Goal: Task Accomplishment & Management: Manage account settings

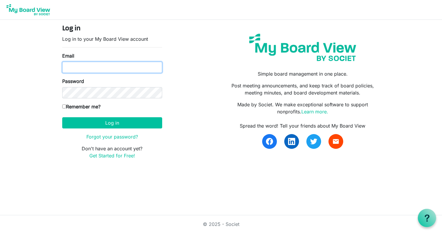
click at [69, 65] on input "Email" at bounding box center [112, 67] width 100 height 11
click at [77, 67] on input "boaedsec@balletvictoria.ca" at bounding box center [112, 67] width 100 height 11
type input "boardsec@balletvictoria.ca"
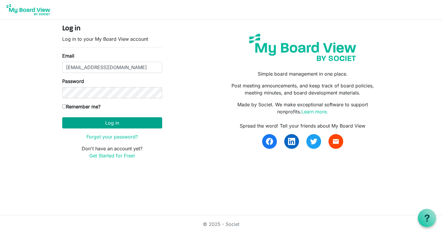
click at [120, 121] on button "Log in" at bounding box center [112, 122] width 100 height 11
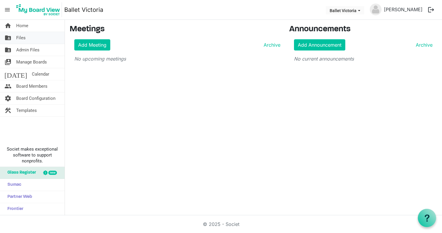
click at [18, 39] on span "Files" at bounding box center [20, 38] width 9 height 12
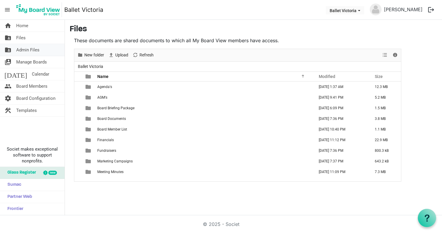
click at [25, 50] on span "Admin Files" at bounding box center [27, 50] width 23 height 12
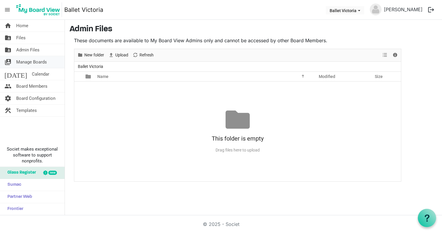
click at [26, 62] on span "Manage Boards" at bounding box center [31, 62] width 31 height 12
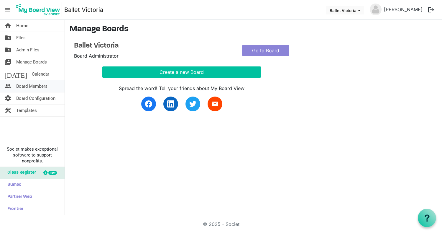
click at [32, 85] on span "Board Members" at bounding box center [31, 86] width 31 height 12
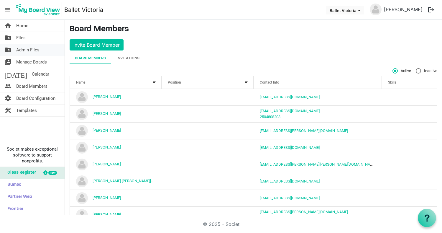
click at [21, 49] on span "Admin Files" at bounding box center [27, 50] width 23 height 12
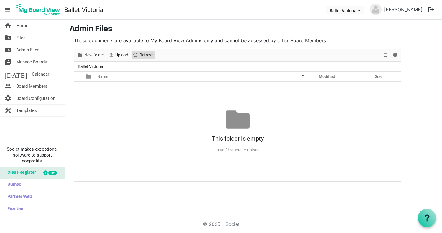
click at [148, 55] on span "Refresh" at bounding box center [146, 54] width 15 height 7
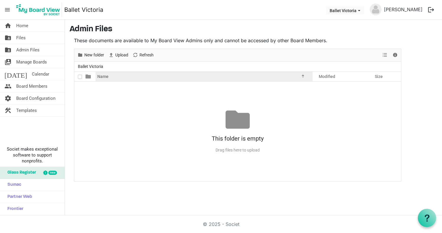
click at [103, 75] on span "Name" at bounding box center [102, 76] width 11 height 5
click at [303, 76] on div at bounding box center [301, 75] width 3 height 3
click at [301, 77] on div at bounding box center [301, 75] width 3 height 3
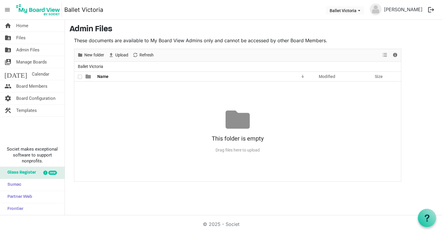
click at [80, 76] on div at bounding box center [80, 76] width 9 height 9
click at [80, 77] on div at bounding box center [80, 76] width 9 height 9
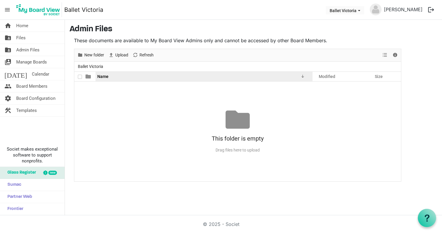
click at [106, 76] on span "Name" at bounding box center [102, 76] width 11 height 5
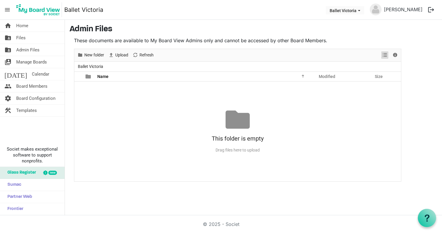
click at [385, 56] on span "View dropdownbutton" at bounding box center [384, 54] width 7 height 7
click at [366, 56] on div "New folder Upload Cut Copy Paste Delete Download Rename Sort by Refresh Selecti…" at bounding box center [237, 55] width 327 height 13
click at [20, 37] on span "Files" at bounding box center [20, 38] width 9 height 12
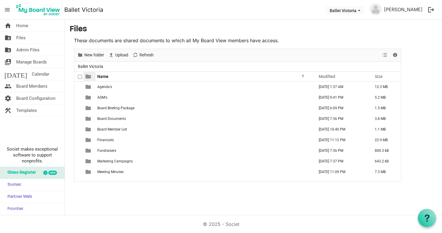
scroll to position [0, 0]
click at [88, 78] on span at bounding box center [87, 76] width 5 height 5
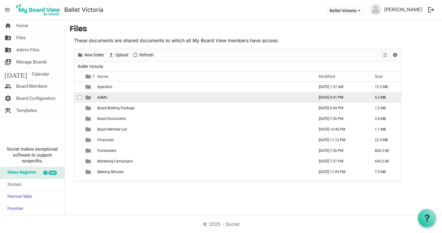
click at [96, 96] on td "AGM's" at bounding box center [203, 97] width 217 height 11
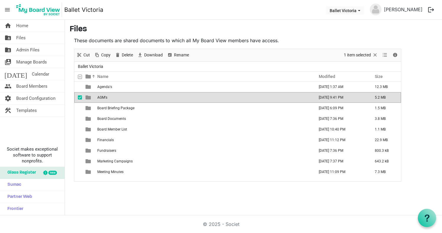
click at [87, 97] on span "is template cell column header type" at bounding box center [87, 97] width 5 height 5
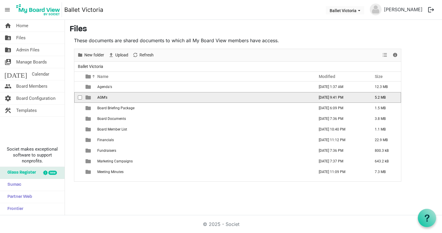
click at [87, 97] on span "is template cell column header type" at bounding box center [87, 97] width 5 height 5
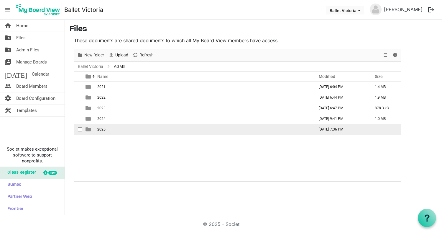
scroll to position [0, 0]
click at [86, 129] on span "is template cell column header type" at bounding box center [87, 128] width 5 height 5
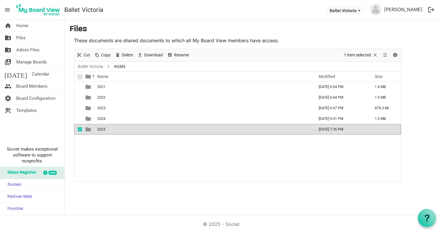
scroll to position [0, 0]
click at [87, 129] on span "is template cell column header type" at bounding box center [87, 128] width 5 height 5
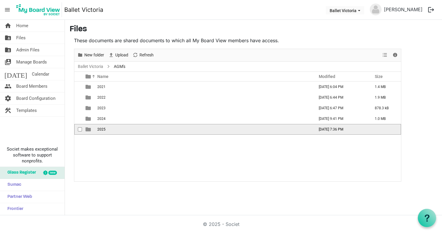
click at [87, 129] on span "is template cell column header type" at bounding box center [87, 128] width 5 height 5
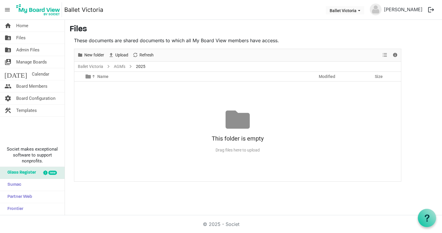
scroll to position [0, 0]
click at [118, 66] on link "AGM's" at bounding box center [120, 66] width 14 height 7
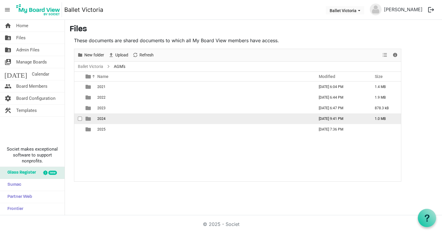
click at [88, 118] on span "is template cell column header type" at bounding box center [87, 118] width 5 height 5
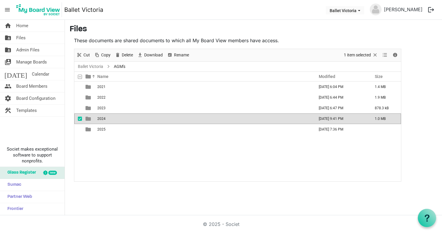
click at [88, 118] on span "is template cell column header type" at bounding box center [87, 118] width 5 height 5
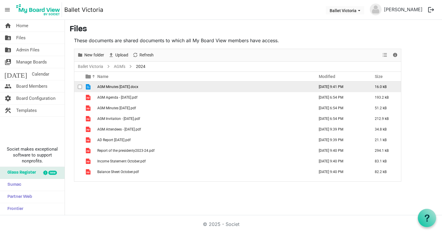
click at [87, 86] on span "is template cell column header type" at bounding box center [87, 86] width 5 height 5
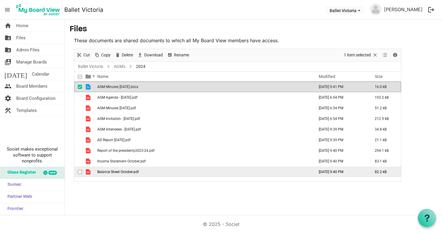
click at [88, 170] on span "is template cell column header type" at bounding box center [87, 171] width 5 height 5
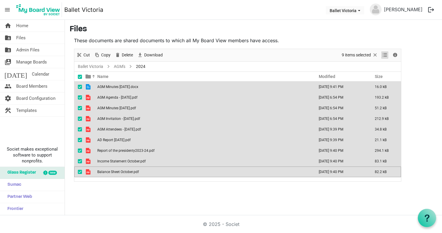
scroll to position [0, 0]
click at [385, 56] on span "View dropdownbutton" at bounding box center [384, 54] width 7 height 7
click at [154, 55] on span "Download" at bounding box center [154, 54] width 20 height 7
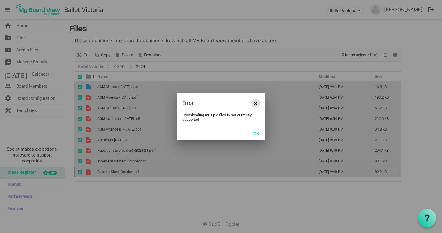
click at [256, 103] on span "Close" at bounding box center [256, 103] width 4 height 4
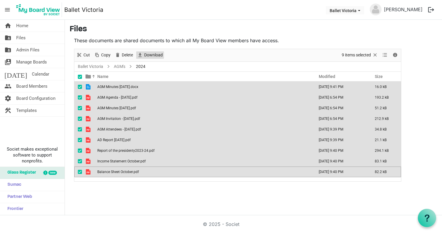
scroll to position [0, 0]
click at [188, 205] on div "home Home folder_shared Files folder_shared Admin Files switch_account Manage B…" at bounding box center [221, 117] width 442 height 195
click at [80, 77] on span at bounding box center [80, 77] width 4 height 4
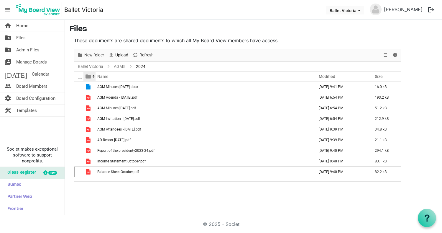
scroll to position [0, 0]
click at [88, 78] on span at bounding box center [87, 76] width 5 height 5
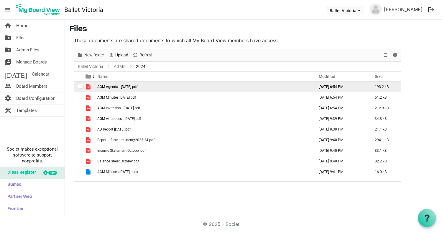
scroll to position [0, 0]
click at [89, 86] on span "is template cell column header type" at bounding box center [87, 86] width 5 height 5
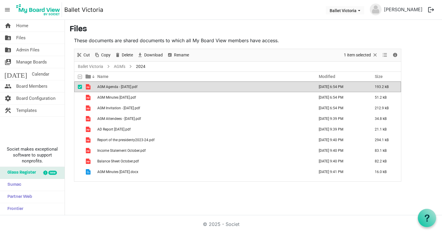
scroll to position [0, 0]
click at [260, 88] on td "AGM Agenda - Nov 26, 2024.pdf" at bounding box center [203, 86] width 217 height 11
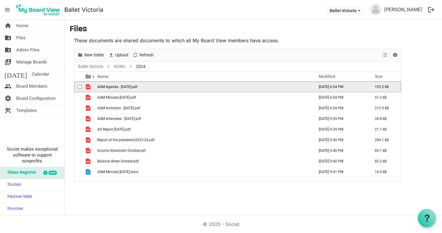
click at [79, 86] on span "checkbox" at bounding box center [80, 87] width 4 height 4
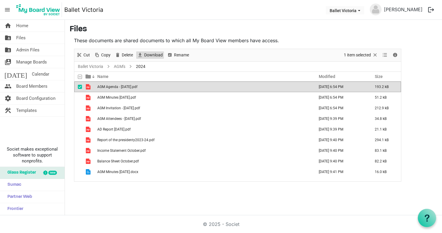
click at [157, 54] on span "Download" at bounding box center [154, 54] width 20 height 7
click at [80, 86] on span "checkbox" at bounding box center [80, 87] width 4 height 4
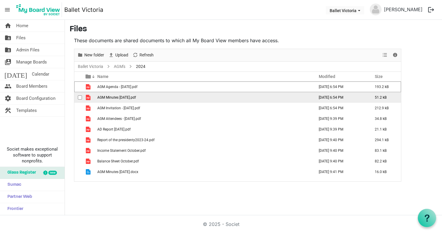
click at [80, 97] on span "checkbox" at bounding box center [80, 97] width 4 height 4
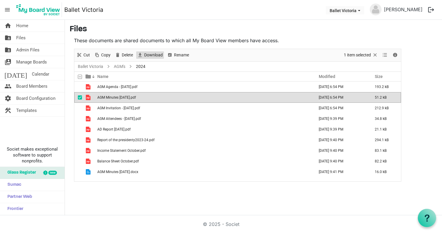
click at [154, 57] on span "Download" at bounding box center [154, 54] width 20 height 7
click at [80, 98] on span "checkbox" at bounding box center [80, 97] width 4 height 4
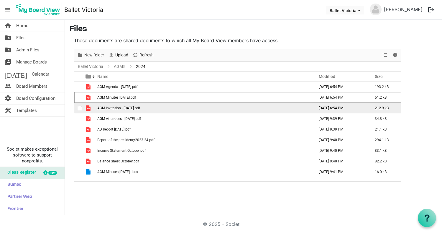
click at [80, 107] on span "checkbox" at bounding box center [80, 108] width 4 height 4
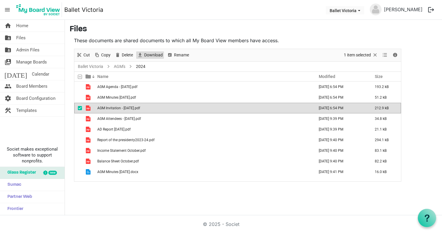
click at [153, 54] on span "Download" at bounding box center [154, 54] width 20 height 7
click at [80, 109] on span "checkbox" at bounding box center [80, 108] width 4 height 4
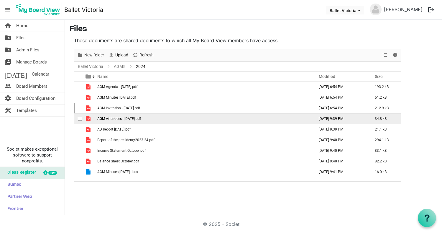
click at [79, 118] on span "checkbox" at bounding box center [80, 118] width 4 height 4
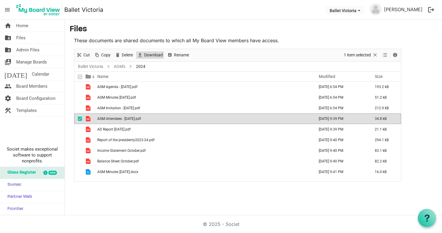
click at [153, 55] on span "Download" at bounding box center [154, 54] width 20 height 7
click at [80, 118] on span "checkbox" at bounding box center [80, 118] width 4 height 4
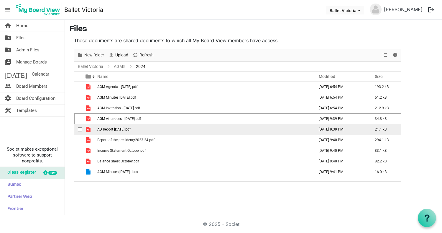
click at [80, 130] on span "checkbox" at bounding box center [80, 129] width 4 height 4
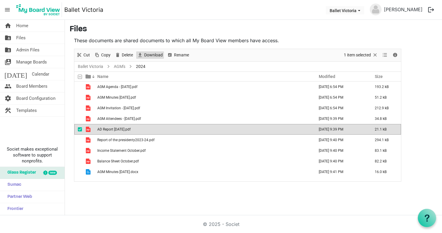
click at [152, 53] on span "Download" at bounding box center [154, 54] width 20 height 7
click at [80, 130] on span "checkbox" at bounding box center [80, 129] width 4 height 4
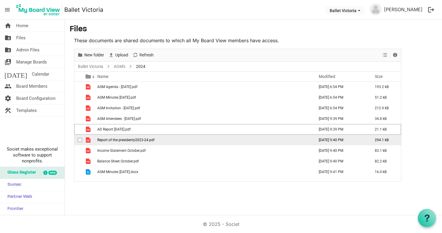
click at [79, 140] on span "checkbox" at bounding box center [80, 140] width 4 height 4
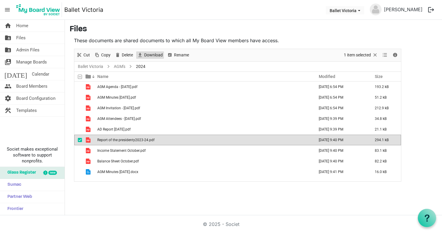
click at [154, 55] on span "Download" at bounding box center [154, 54] width 20 height 7
click at [80, 140] on span "checkbox" at bounding box center [80, 140] width 4 height 4
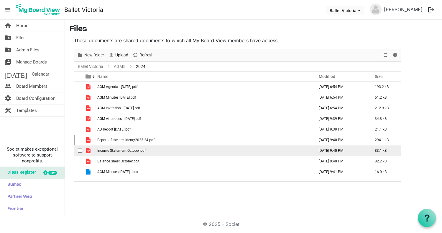
click at [79, 149] on span "checkbox" at bounding box center [80, 150] width 4 height 4
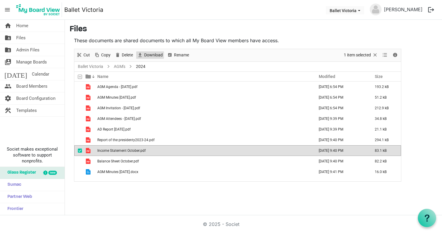
click at [155, 54] on span "Download" at bounding box center [154, 54] width 20 height 7
click at [80, 151] on span "checkbox" at bounding box center [80, 150] width 4 height 4
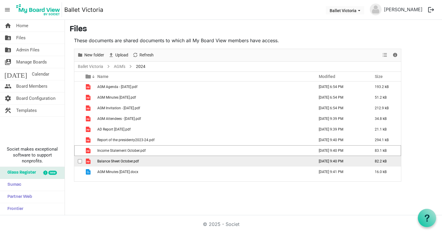
click at [80, 160] on span "checkbox" at bounding box center [80, 161] width 4 height 4
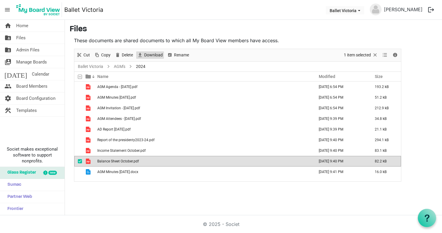
click at [151, 55] on span "Download" at bounding box center [154, 54] width 20 height 7
click at [79, 162] on span "checkbox" at bounding box center [80, 161] width 4 height 4
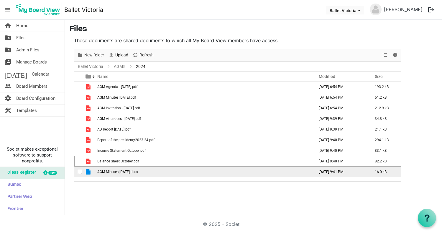
click at [79, 172] on span "checkbox" at bounding box center [80, 171] width 4 height 4
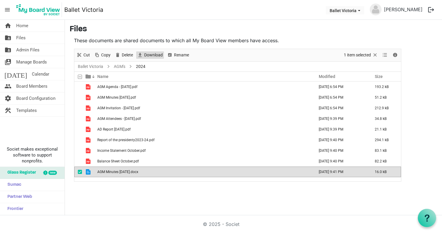
click at [154, 54] on span "Download" at bounding box center [154, 54] width 20 height 7
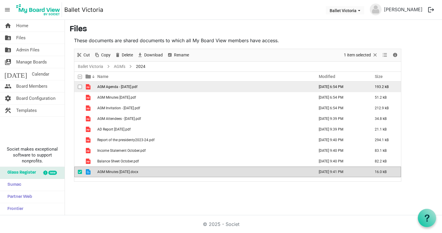
click at [216, 85] on td "AGM Agenda - Nov 26, 2024.pdf" at bounding box center [203, 86] width 217 height 11
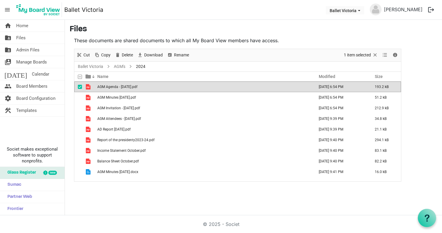
click at [80, 88] on span "checkbox" at bounding box center [80, 87] width 4 height 4
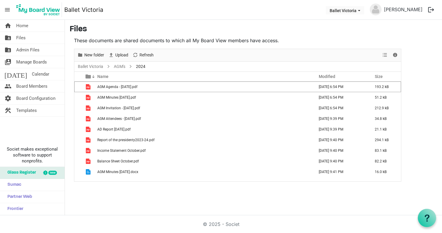
scroll to position [0, 0]
click at [119, 66] on link "AGM's" at bounding box center [120, 66] width 14 height 7
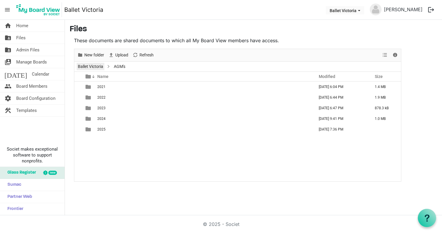
click at [87, 66] on link "Ballet Victoria" at bounding box center [91, 66] width 28 height 7
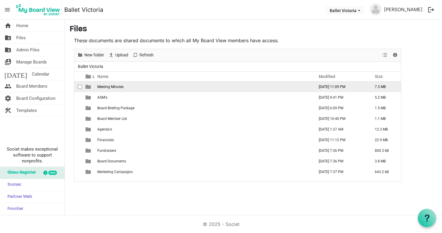
click at [87, 86] on span "is template cell column header type" at bounding box center [87, 86] width 5 height 5
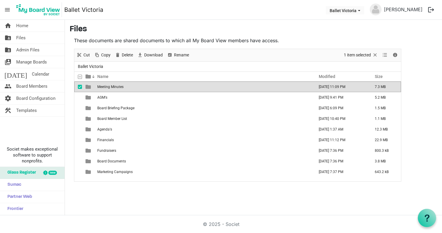
click at [87, 86] on span "is template cell column header type" at bounding box center [87, 86] width 5 height 5
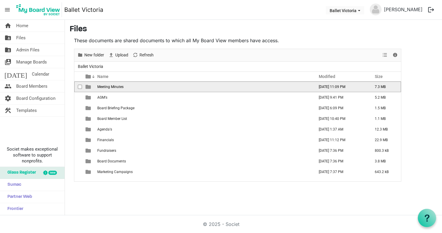
click at [87, 86] on span "is template cell column header type" at bounding box center [87, 86] width 5 height 5
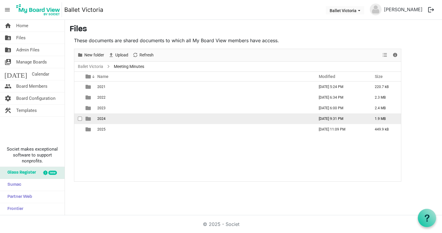
click at [88, 118] on span "is template cell column header type" at bounding box center [87, 118] width 5 height 5
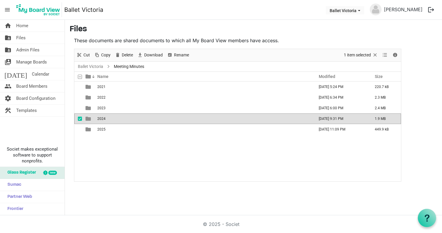
click at [88, 119] on span "is template cell column header type" at bounding box center [87, 118] width 5 height 5
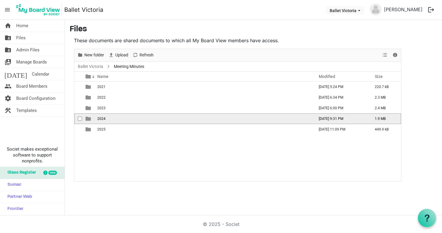
click at [88, 119] on span "is template cell column header type" at bounding box center [87, 118] width 5 height 5
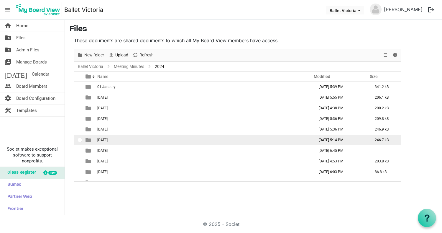
click at [87, 140] on span "is template cell column header type" at bounding box center [87, 139] width 5 height 5
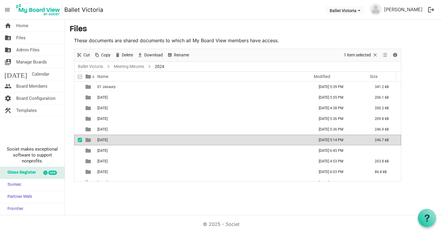
click at [87, 140] on span "is template cell column header type" at bounding box center [87, 139] width 5 height 5
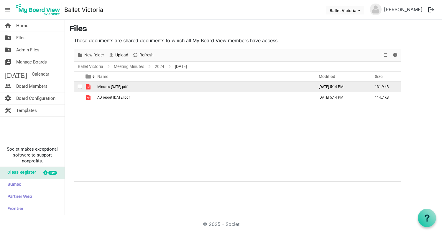
click at [88, 86] on span "is template cell column header type" at bounding box center [87, 86] width 5 height 5
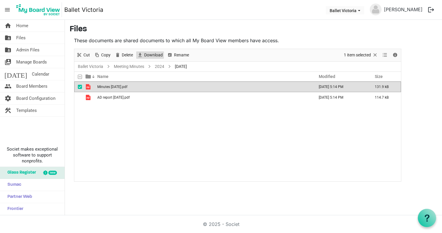
click at [161, 53] on span "Download" at bounding box center [154, 54] width 20 height 7
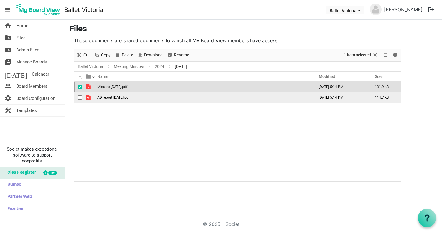
click at [88, 96] on span "is template cell column header type" at bounding box center [87, 97] width 5 height 5
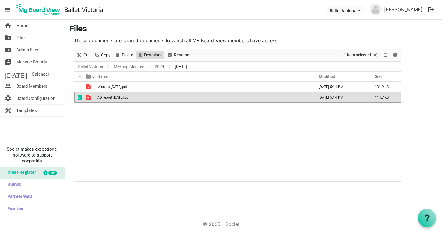
click at [152, 54] on span "Download" at bounding box center [154, 54] width 20 height 7
click at [163, 66] on link "2024" at bounding box center [160, 66] width 12 height 7
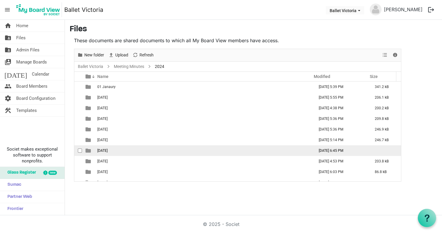
click at [80, 150] on span "checkbox" at bounding box center [80, 150] width 4 height 4
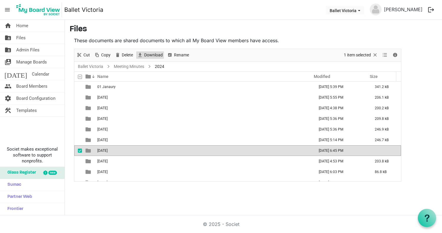
click at [151, 54] on span "Download" at bounding box center [154, 54] width 20 height 7
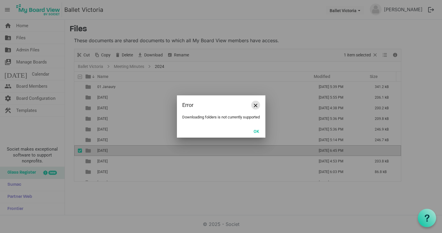
click at [256, 103] on span "Close" at bounding box center [256, 105] width 4 height 4
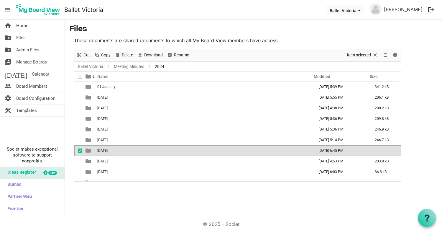
click at [80, 151] on span "checkbox" at bounding box center [80, 150] width 4 height 4
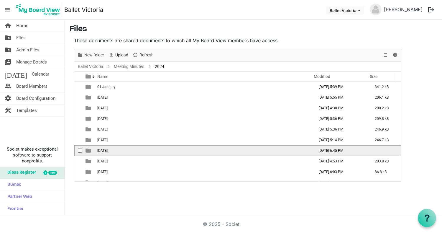
click at [88, 151] on span "is template cell column header type" at bounding box center [87, 150] width 5 height 5
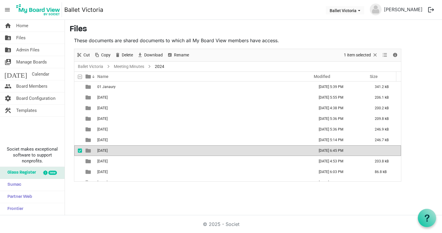
click at [89, 151] on span "is template cell column header type" at bounding box center [87, 150] width 5 height 5
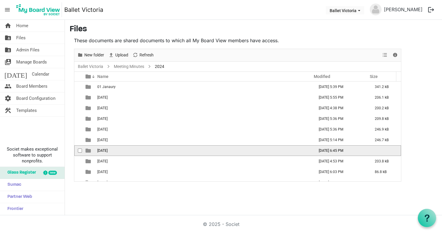
click at [89, 151] on span "is template cell column header type" at bounding box center [87, 150] width 5 height 5
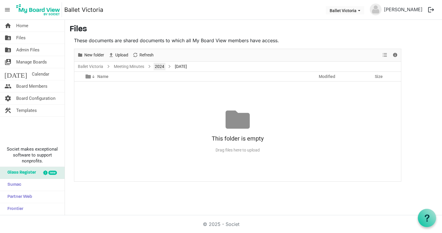
click at [161, 66] on link "2024" at bounding box center [160, 66] width 12 height 7
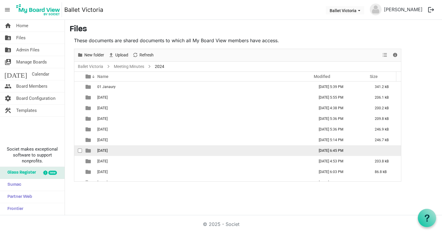
click at [87, 150] on span "is template cell column header type" at bounding box center [87, 150] width 5 height 5
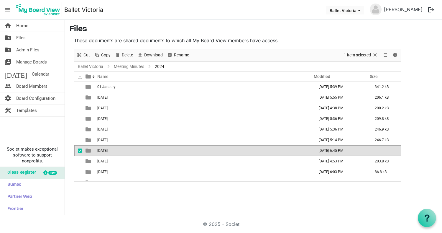
click at [87, 150] on span "is template cell column header type" at bounding box center [87, 150] width 5 height 5
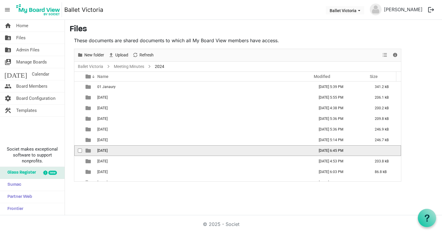
click at [87, 150] on span "is template cell column header type" at bounding box center [87, 150] width 5 height 5
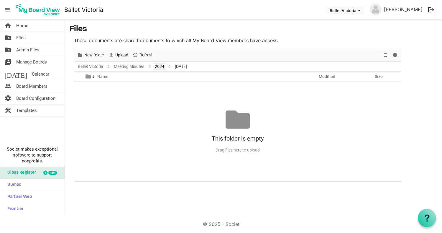
click at [162, 67] on link "2024" at bounding box center [160, 66] width 12 height 7
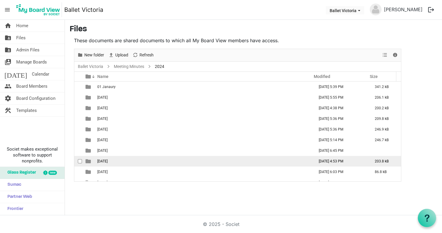
click at [88, 161] on span "is template cell column header type" at bounding box center [87, 160] width 5 height 5
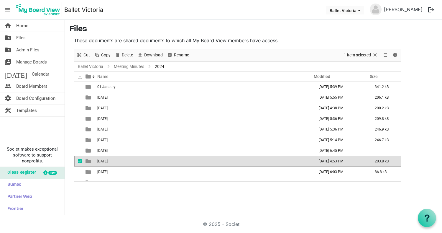
click at [88, 161] on span "is template cell column header type" at bounding box center [87, 160] width 5 height 5
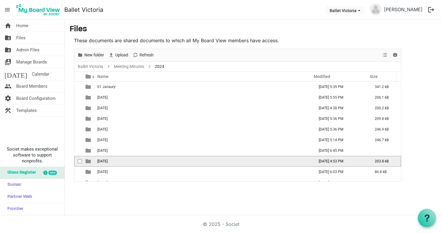
click at [88, 161] on span "is template cell column header type" at bounding box center [87, 160] width 5 height 5
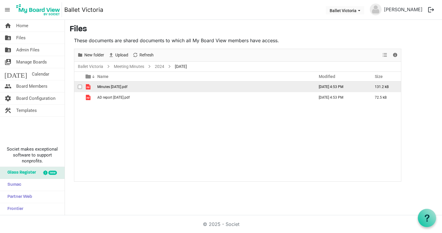
click at [89, 86] on span "is template cell column header type" at bounding box center [87, 86] width 5 height 5
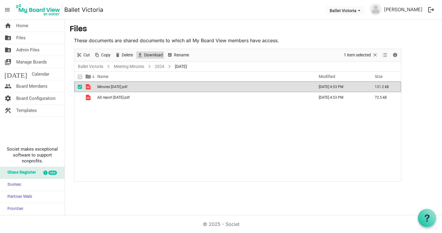
click at [154, 55] on span "Download" at bounding box center [154, 54] width 20 height 7
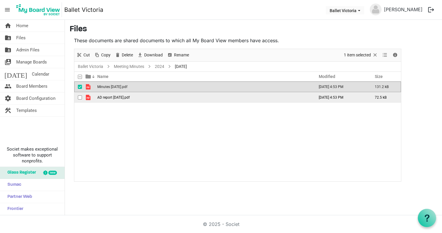
click at [80, 97] on span "checkbox" at bounding box center [80, 97] width 4 height 4
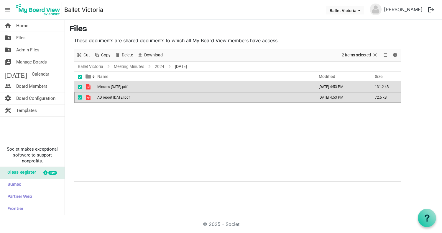
drag, startPoint x: 80, startPoint y: 87, endPoint x: 82, endPoint y: 83, distance: 4.4
click at [80, 86] on span "checkbox" at bounding box center [80, 87] width 4 height 4
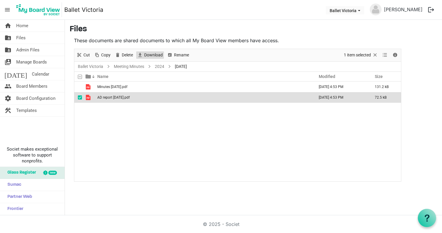
click at [154, 56] on span "Download" at bounding box center [154, 54] width 20 height 7
click at [95, 114] on div "Minutes August 27, 2024.pdf September 05, 2024 4:53 PM 131.2 kB AD report Aug 2…" at bounding box center [237, 130] width 327 height 99
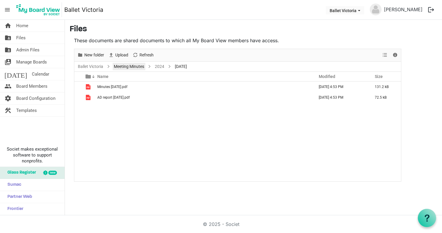
click at [128, 66] on link "Meeting Minutes" at bounding box center [129, 66] width 33 height 7
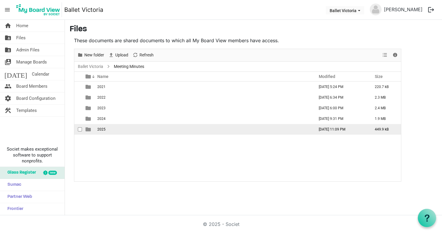
click at [88, 129] on span "is template cell column header type" at bounding box center [87, 128] width 5 height 5
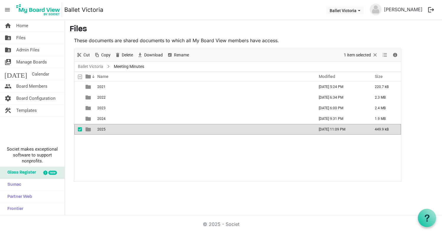
click at [88, 129] on span "is template cell column header type" at bounding box center [87, 128] width 5 height 5
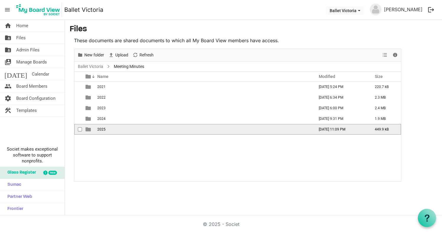
click at [88, 129] on span "is template cell column header type" at bounding box center [87, 128] width 5 height 5
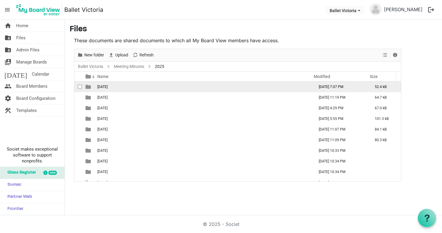
click at [89, 86] on span "is template cell column header type" at bounding box center [87, 86] width 5 height 5
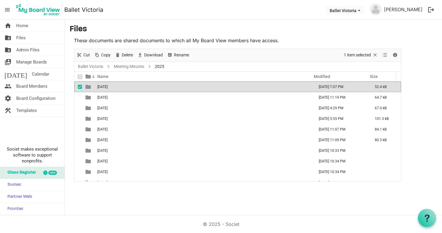
click at [89, 86] on span "is template cell column header type" at bounding box center [87, 86] width 5 height 5
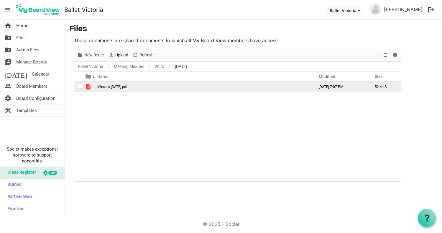
click at [88, 87] on span "is template cell column header type" at bounding box center [87, 86] width 5 height 5
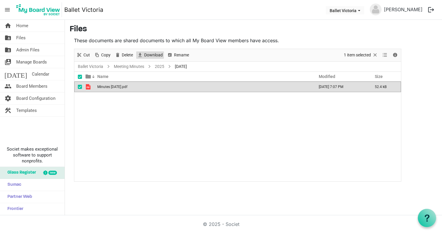
click at [150, 55] on span "Download" at bounding box center [154, 54] width 20 height 7
click at [78, 87] on span "checkbox" at bounding box center [80, 87] width 4 height 4
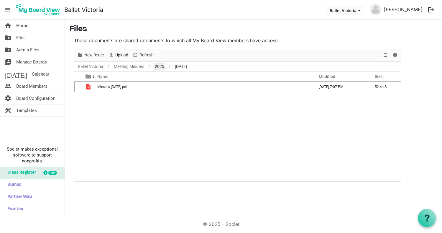
click at [161, 67] on link "2025" at bounding box center [160, 66] width 12 height 7
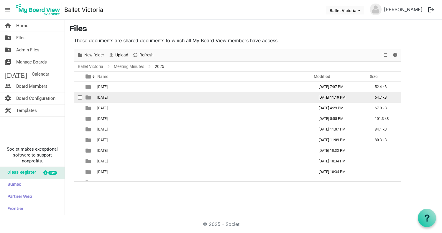
click at [87, 97] on span "is template cell column header type" at bounding box center [87, 97] width 5 height 5
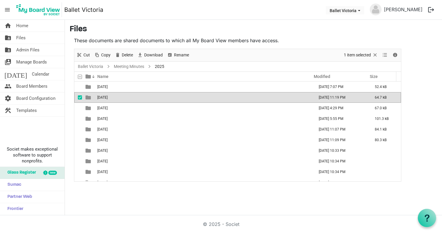
click at [87, 97] on span "is template cell column header type" at bounding box center [87, 97] width 5 height 5
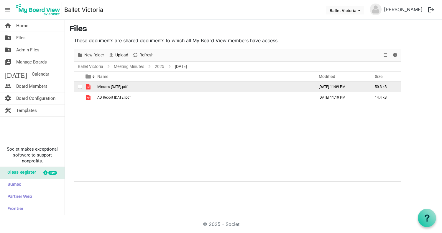
click at [88, 86] on span "is template cell column header type" at bounding box center [87, 86] width 5 height 5
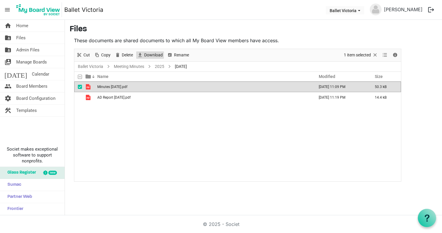
click at [151, 56] on span "Download" at bounding box center [154, 54] width 20 height 7
click at [88, 85] on span "is template cell column header type" at bounding box center [87, 86] width 5 height 5
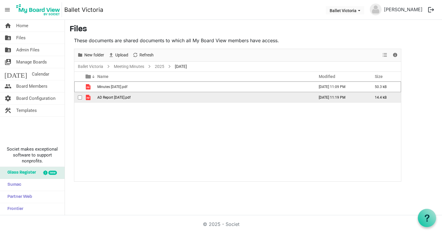
click at [88, 98] on span "is template cell column header type" at bounding box center [87, 97] width 5 height 5
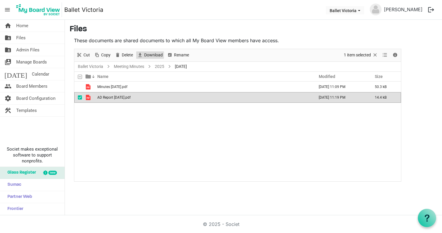
click at [151, 56] on span "Download" at bounding box center [154, 54] width 20 height 7
click at [90, 76] on span at bounding box center [87, 76] width 5 height 5
click at [80, 97] on span "checkbox" at bounding box center [80, 97] width 4 height 4
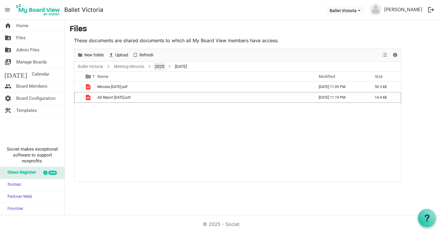
click at [158, 66] on link "2025" at bounding box center [160, 66] width 12 height 7
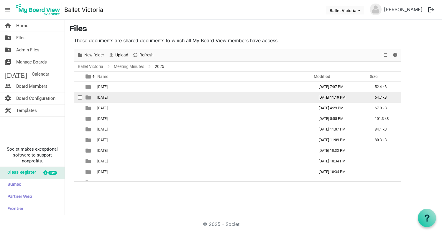
click at [80, 97] on span "checkbox" at bounding box center [80, 97] width 4 height 4
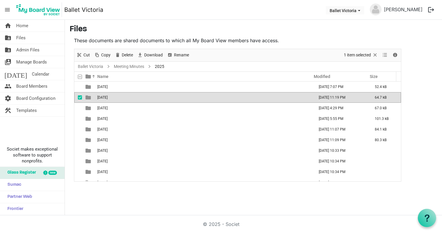
click at [88, 98] on span "is template cell column header type" at bounding box center [87, 97] width 5 height 5
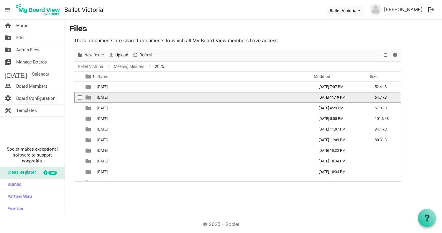
click at [88, 98] on span "is template cell column header type" at bounding box center [87, 97] width 5 height 5
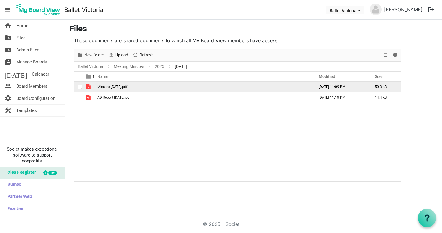
click at [88, 87] on span "is template cell column header type" at bounding box center [87, 86] width 5 height 5
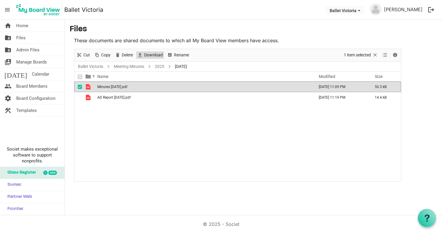
click at [153, 54] on span "Download" at bounding box center [154, 54] width 20 height 7
click at [79, 88] on span "checkbox" at bounding box center [80, 87] width 4 height 4
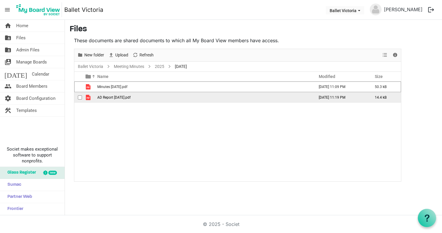
click at [89, 98] on span "is template cell column header type" at bounding box center [87, 97] width 5 height 5
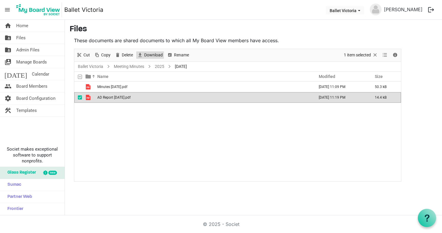
click at [151, 55] on span "Download" at bounding box center [154, 54] width 20 height 7
click at [159, 67] on link "2025" at bounding box center [160, 66] width 12 height 7
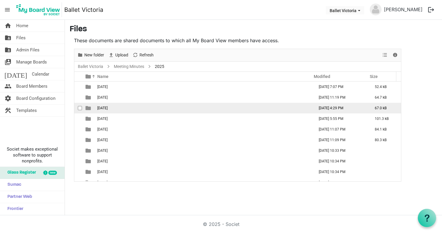
click at [89, 108] on span "is template cell column header type" at bounding box center [87, 107] width 5 height 5
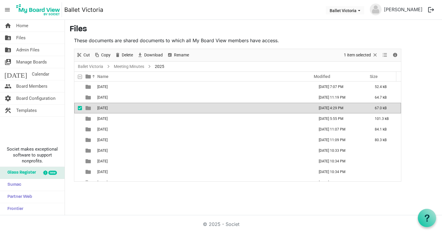
click at [89, 108] on span "is template cell column header type" at bounding box center [87, 107] width 5 height 5
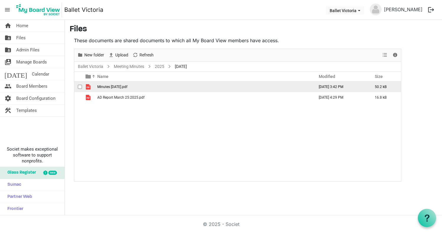
click at [87, 87] on span "is template cell column header type" at bounding box center [87, 86] width 5 height 5
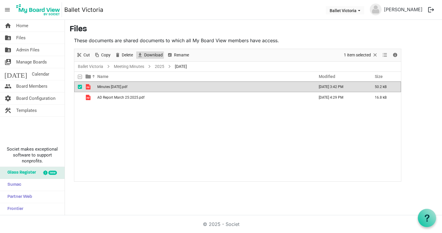
click at [156, 55] on span "Download" at bounding box center [154, 54] width 20 height 7
click at [80, 87] on span "checkbox" at bounding box center [80, 87] width 4 height 4
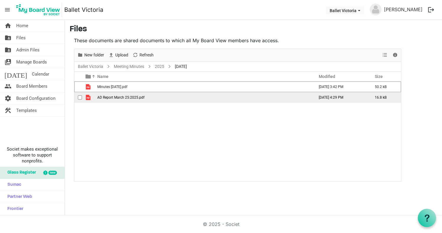
click at [88, 97] on span "is template cell column header type" at bounding box center [87, 97] width 5 height 5
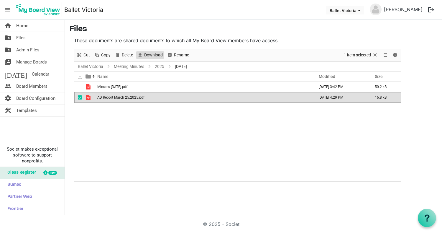
click at [151, 56] on span "Download" at bounding box center [154, 54] width 20 height 7
click at [160, 65] on link "2025" at bounding box center [160, 66] width 12 height 7
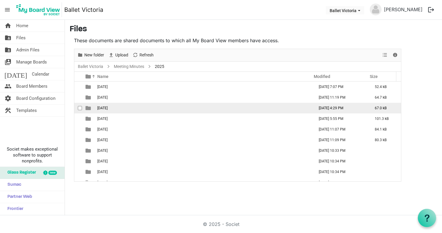
click at [88, 107] on span "is template cell column header type" at bounding box center [87, 107] width 5 height 5
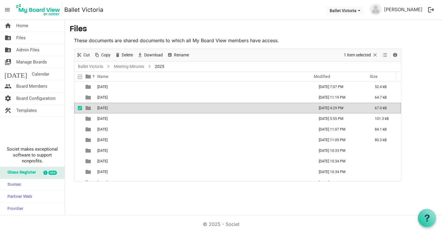
click at [88, 107] on span "is template cell column header type" at bounding box center [87, 107] width 5 height 5
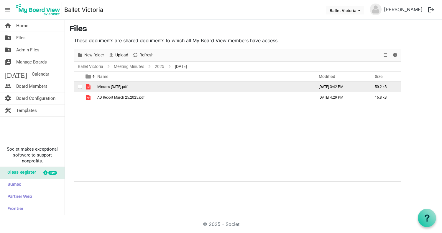
click at [87, 88] on span "is template cell column header type" at bounding box center [87, 86] width 5 height 5
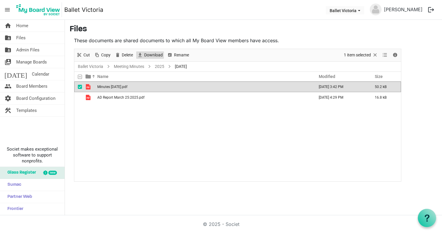
click at [157, 54] on span "Download" at bounding box center [154, 54] width 20 height 7
click at [78, 86] on span "checkbox" at bounding box center [80, 87] width 4 height 4
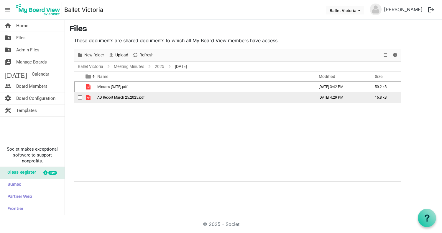
click at [89, 98] on span "is template cell column header type" at bounding box center [87, 97] width 5 height 5
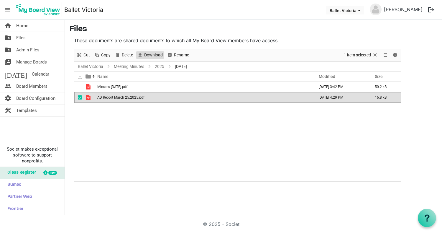
click at [149, 55] on span "Download" at bounding box center [154, 54] width 20 height 7
click at [162, 66] on link "2025" at bounding box center [160, 66] width 12 height 7
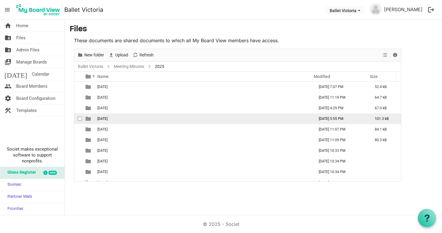
click at [89, 119] on span "is template cell column header type" at bounding box center [87, 118] width 5 height 5
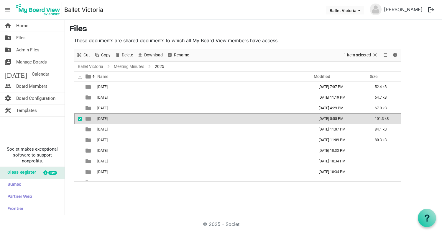
click at [90, 118] on span "is template cell column header type" at bounding box center [87, 118] width 5 height 5
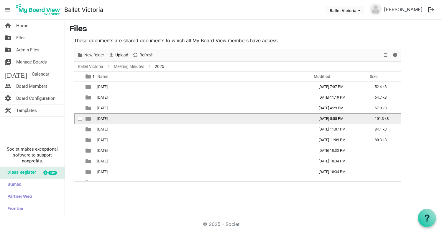
click at [90, 118] on span "is template cell column header type" at bounding box center [87, 118] width 5 height 5
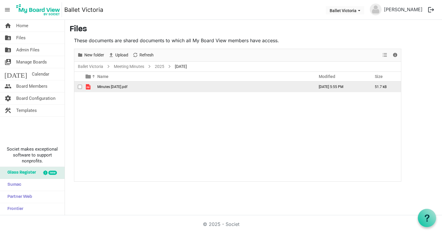
click at [88, 87] on span "is template cell column header type" at bounding box center [87, 86] width 5 height 5
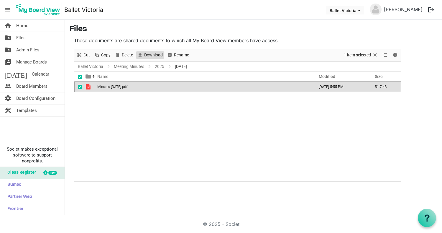
click at [155, 55] on span "Download" at bounding box center [154, 54] width 20 height 7
click at [79, 87] on span "checkbox" at bounding box center [80, 87] width 4 height 4
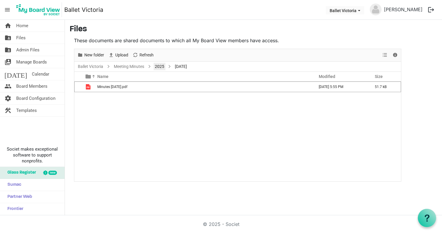
click at [162, 66] on link "2025" at bounding box center [160, 66] width 12 height 7
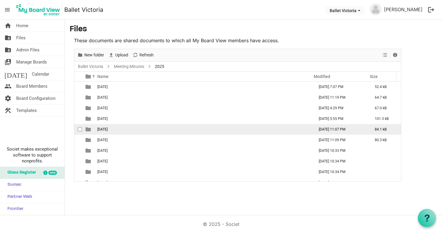
click at [95, 129] on td "05 May" at bounding box center [203, 129] width 217 height 11
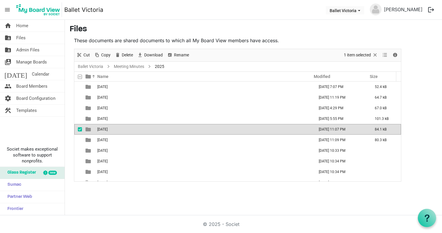
click at [95, 129] on td "05 May" at bounding box center [203, 129] width 217 height 11
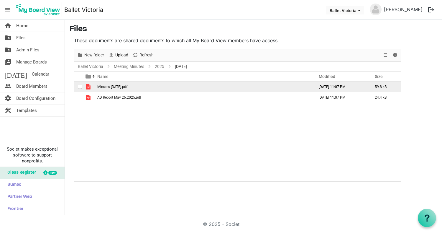
click at [89, 88] on span "is template cell column header type" at bounding box center [87, 86] width 5 height 5
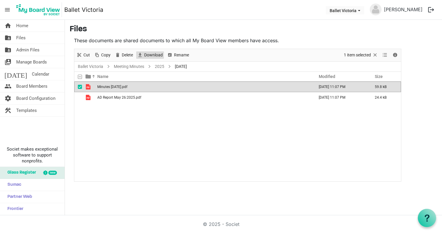
click at [153, 54] on span "Download" at bounding box center [154, 54] width 20 height 7
click at [79, 87] on span "checkbox" at bounding box center [80, 87] width 4 height 4
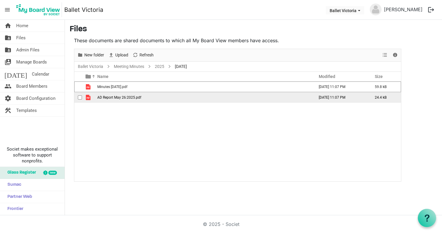
click at [80, 98] on span "checkbox" at bounding box center [80, 97] width 4 height 4
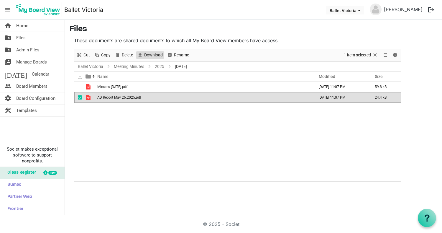
click at [154, 55] on span "Download" at bounding box center [154, 54] width 20 height 7
click at [79, 98] on span "checkbox" at bounding box center [80, 97] width 4 height 4
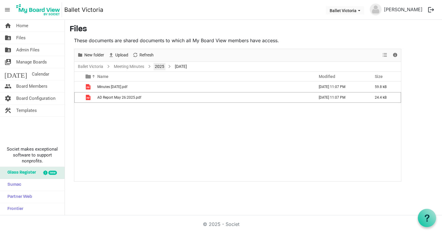
click at [160, 66] on link "2025" at bounding box center [160, 66] width 12 height 7
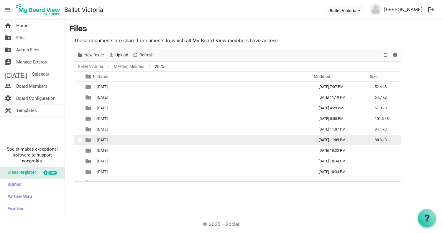
click at [80, 140] on span "checkbox" at bounding box center [80, 140] width 4 height 4
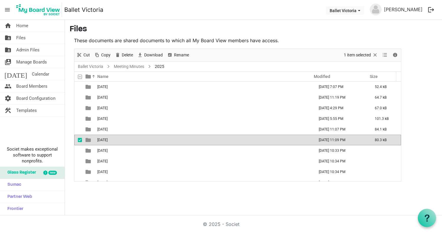
click at [88, 140] on span "is template cell column header type" at bounding box center [87, 139] width 5 height 5
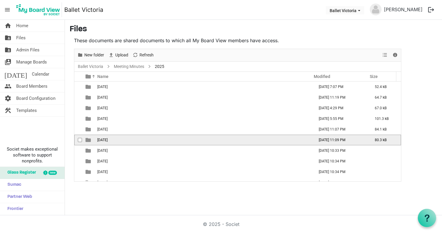
click at [88, 140] on span "is template cell column header type" at bounding box center [87, 139] width 5 height 5
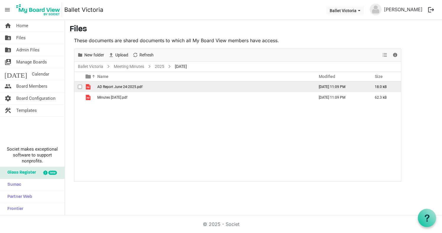
click at [89, 88] on span "is template cell column header type" at bounding box center [87, 86] width 5 height 5
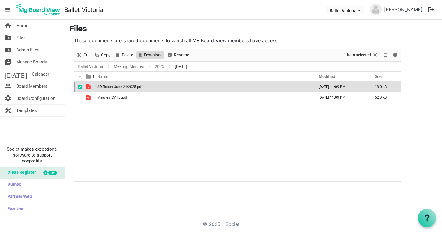
click at [151, 56] on span "Download" at bounding box center [154, 54] width 20 height 7
click at [81, 87] on span "checkbox" at bounding box center [80, 87] width 4 height 4
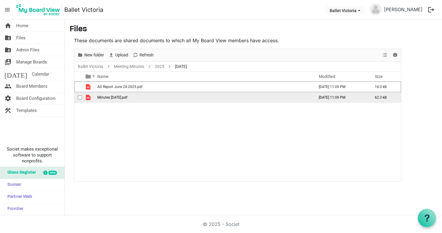
click at [80, 97] on span "checkbox" at bounding box center [80, 97] width 4 height 4
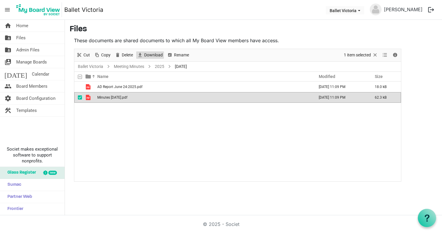
click at [152, 56] on span "Download" at bounding box center [154, 54] width 20 height 7
click at [78, 97] on span "checkbox" at bounding box center [80, 97] width 4 height 4
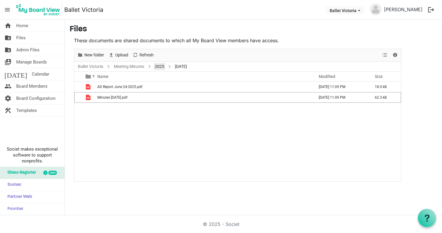
click at [160, 67] on link "2025" at bounding box center [160, 66] width 12 height 7
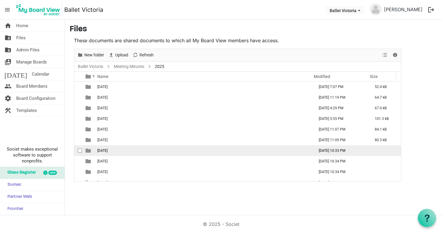
click at [89, 151] on span "is template cell column header type" at bounding box center [87, 150] width 5 height 5
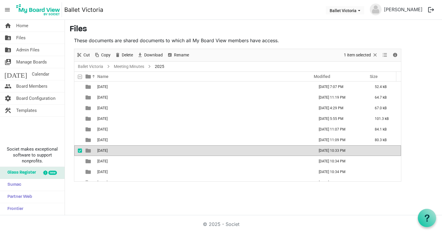
click at [89, 151] on span "is template cell column header type" at bounding box center [87, 150] width 5 height 5
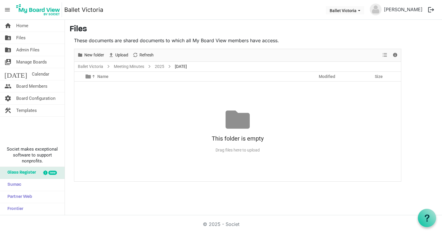
click at [176, 94] on div "No records to display This folder is empty Drag files here to upload" at bounding box center [237, 130] width 327 height 99
click at [138, 67] on link "Meeting Minutes" at bounding box center [129, 66] width 33 height 7
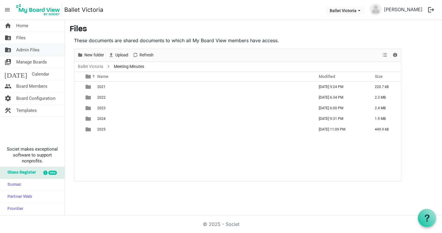
click at [23, 49] on span "Admin Files" at bounding box center [27, 50] width 23 height 12
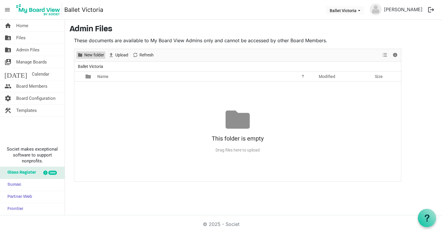
click at [95, 55] on span "New folder" at bounding box center [94, 54] width 21 height 7
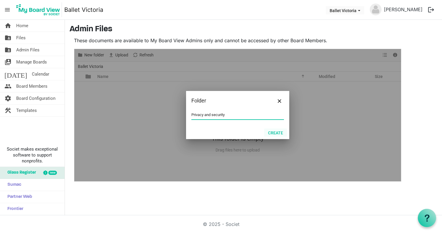
type input "Privacy and security"
click at [277, 133] on button "Create" at bounding box center [275, 132] width 23 height 8
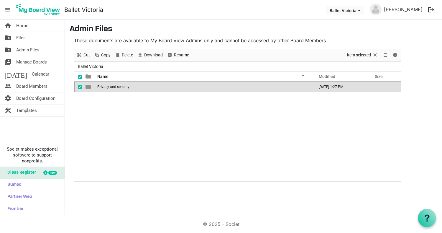
click at [79, 76] on span at bounding box center [80, 77] width 4 height 4
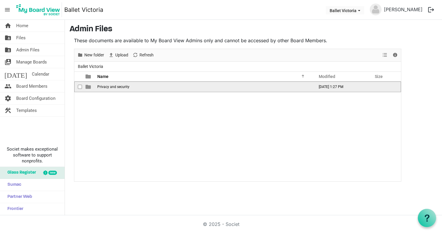
click at [90, 87] on span "is template cell column header type" at bounding box center [87, 86] width 5 height 5
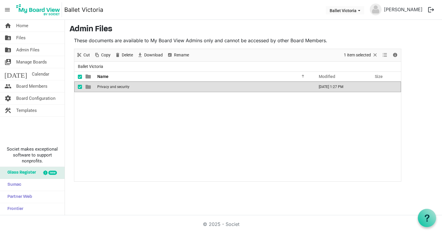
click at [93, 99] on div "Privacy and security August 11, 2025 1:27 PM" at bounding box center [237, 130] width 327 height 99
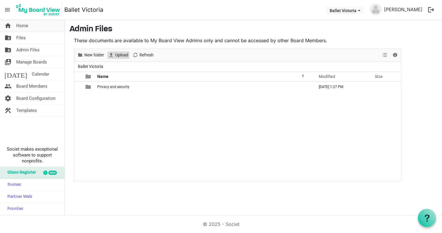
click at [121, 55] on span "Upload" at bounding box center [122, 54] width 14 height 7
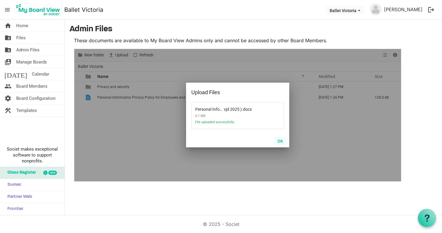
click at [281, 141] on button "OK" at bounding box center [280, 140] width 13 height 8
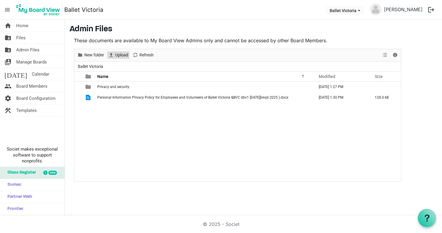
click at [119, 55] on span "Upload" at bounding box center [122, 54] width 14 height 7
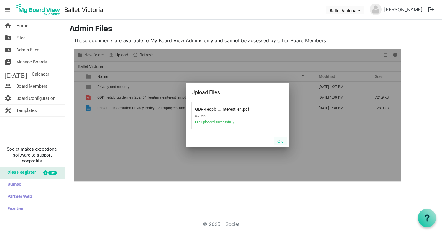
click at [281, 141] on button "OK" at bounding box center [280, 140] width 13 height 8
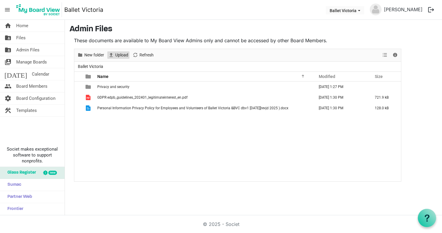
click at [121, 55] on span "Upload" at bounding box center [122, 54] width 14 height 7
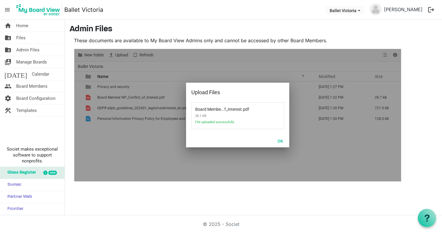
click at [281, 141] on button "OK" at bounding box center [280, 140] width 13 height 8
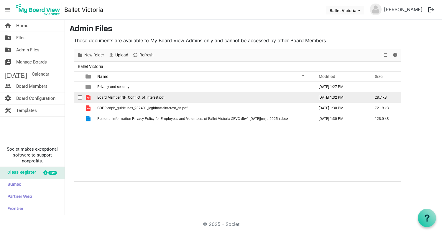
click at [88, 97] on span "is template cell column header type" at bounding box center [87, 97] width 5 height 5
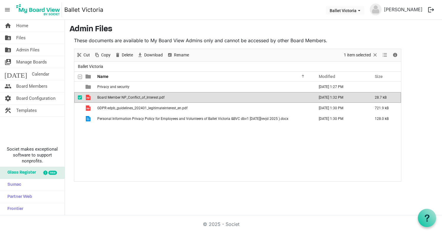
click at [88, 97] on span "is template cell column header type" at bounding box center [87, 97] width 5 height 5
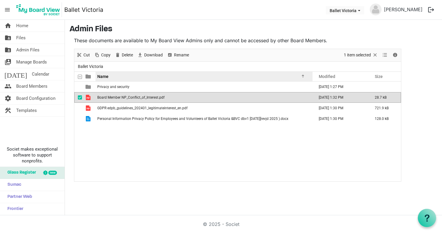
click at [168, 76] on div "Name" at bounding box center [201, 76] width 213 height 9
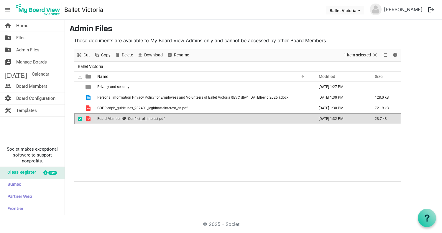
click at [109, 149] on div "Privacy and security August 11, 2025 1:27 PM Personal Information Privacy Polic…" at bounding box center [237, 130] width 327 height 99
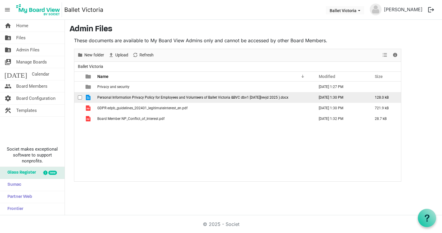
click at [88, 97] on span "is template cell column header type" at bounding box center [87, 97] width 5 height 5
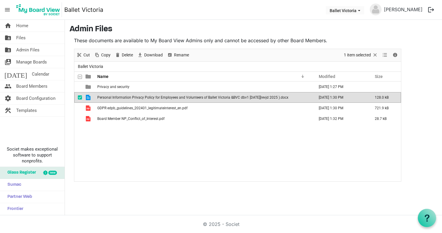
click at [88, 97] on span "is template cell column header type" at bounding box center [87, 97] width 5 height 5
click at [87, 97] on span "is template cell column header type" at bounding box center [87, 97] width 5 height 5
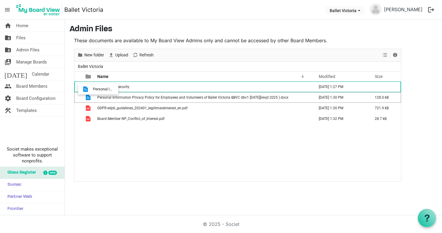
drag, startPoint x: 87, startPoint y: 97, endPoint x: 91, endPoint y: 89, distance: 8.3
click at [91, 89] on tbody "Privacy and security August 11, 2025 1:27 PM Personal Information Privacy Polic…" at bounding box center [237, 102] width 327 height 42
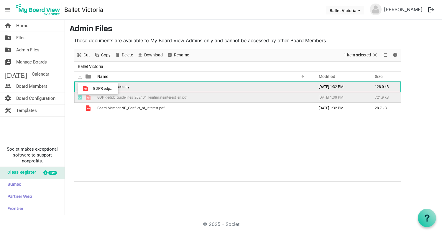
drag, startPoint x: 88, startPoint y: 96, endPoint x: 91, endPoint y: 88, distance: 8.9
click at [91, 88] on tbody "Privacy and security August 11, 2025 1:32 PM 128.0 kB GDPR edpb_guidelines_2024…" at bounding box center [237, 97] width 327 height 32
drag, startPoint x: 87, startPoint y: 96, endPoint x: 92, endPoint y: 86, distance: 10.8
click at [92, 86] on tbody "Privacy and security August 11, 2025 1:32 PM 850.0 kB Board Member NP_Conflict_…" at bounding box center [237, 91] width 327 height 21
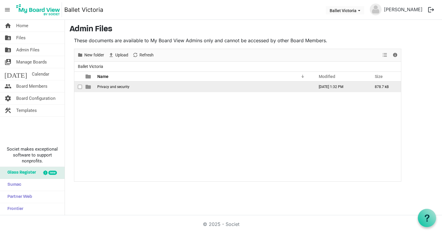
click at [88, 87] on span "is template cell column header type" at bounding box center [87, 86] width 5 height 5
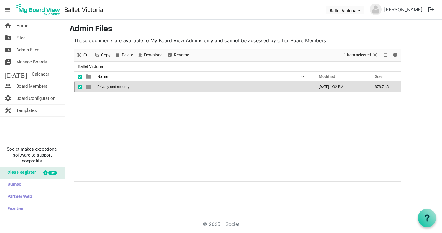
click at [88, 87] on span "is template cell column header type" at bounding box center [87, 86] width 5 height 5
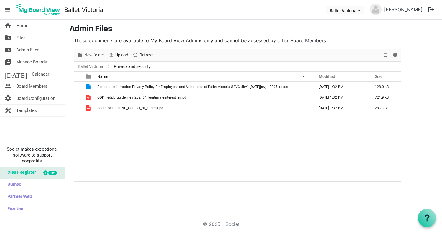
click at [122, 132] on div "Personal Information Privacy Policy for Employees and Volunteers of Ballet Vict…" at bounding box center [237, 130] width 327 height 99
click at [406, 10] on link "[PERSON_NAME]" at bounding box center [402, 10] width 43 height 12
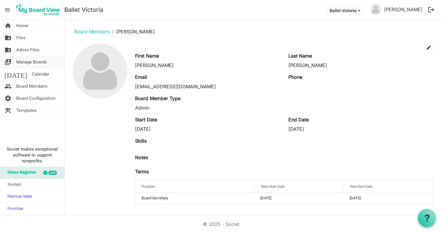
click at [34, 62] on span "Manage Boards" at bounding box center [31, 62] width 31 height 12
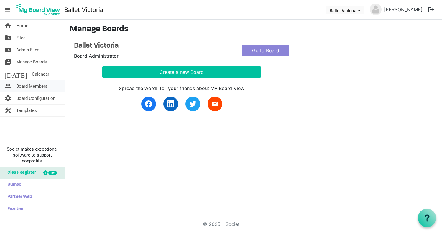
click at [34, 86] on span "Board Members" at bounding box center [31, 86] width 31 height 12
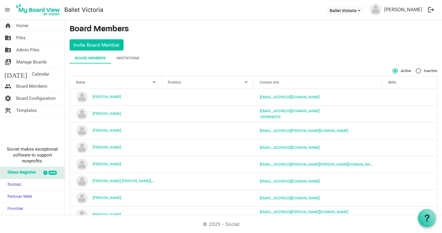
click at [243, 83] on div at bounding box center [246, 82] width 6 height 6
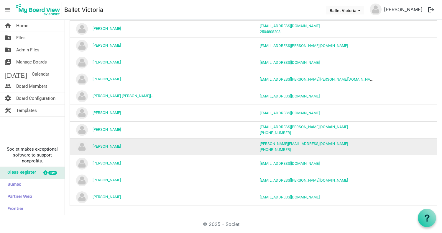
scroll to position [86, 0]
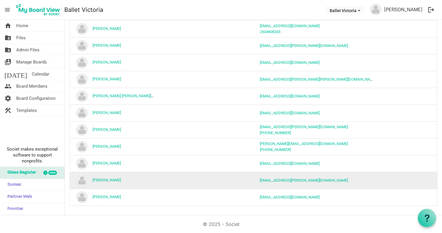
click at [332, 179] on td "[EMAIL_ADDRESS][PERSON_NAME][DOMAIN_NAME]" at bounding box center [317, 180] width 129 height 17
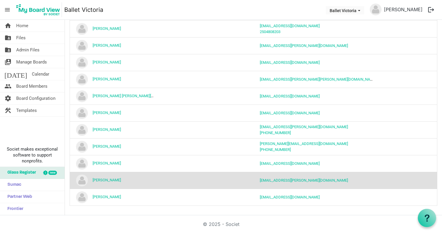
scroll to position [0, 0]
click at [372, 181] on td "[EMAIL_ADDRESS][PERSON_NAME][DOMAIN_NAME]" at bounding box center [317, 180] width 129 height 17
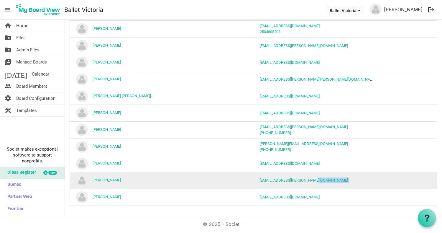
click at [372, 181] on td "[EMAIL_ADDRESS][PERSON_NAME][DOMAIN_NAME]" at bounding box center [317, 180] width 129 height 17
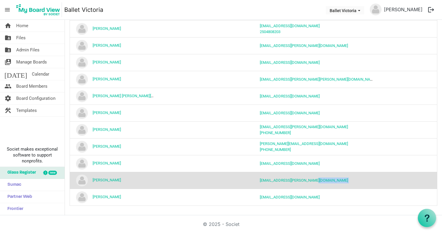
click at [82, 179] on img "Sheena Bellingham is template cell column header Name" at bounding box center [82, 180] width 12 height 12
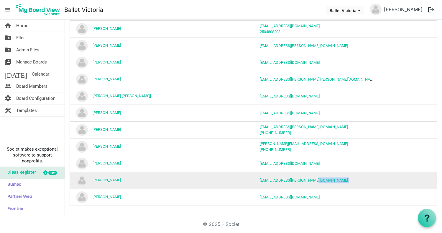
click at [82, 179] on img "Sheena Bellingham is template cell column header Name" at bounding box center [82, 180] width 12 height 12
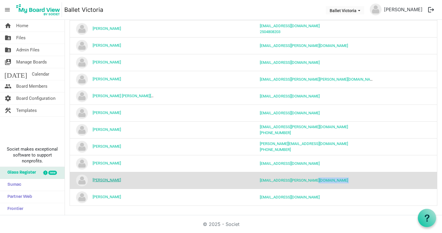
click at [95, 179] on link "[PERSON_NAME]" at bounding box center [107, 179] width 28 height 4
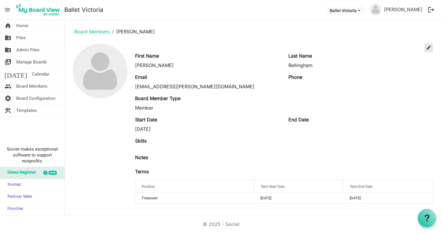
click at [429, 46] on span "edit" at bounding box center [428, 47] width 5 height 5
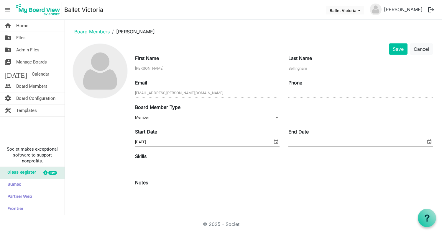
click at [293, 141] on input "End Date" at bounding box center [356, 141] width 137 height 9
type input "2024-01-30"
click at [388, 152] on div "Skills" at bounding box center [284, 163] width 307 height 22
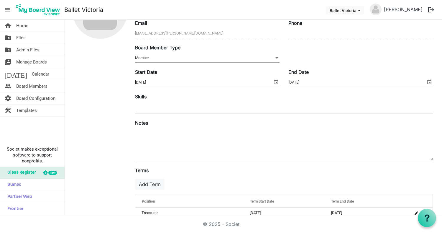
scroll to position [67, 0]
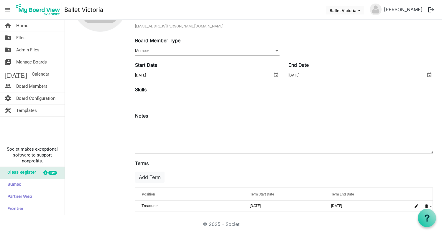
click at [166, 117] on div "Notes" at bounding box center [284, 133] width 307 height 43
click at [164, 117] on div "Notes" at bounding box center [284, 133] width 307 height 43
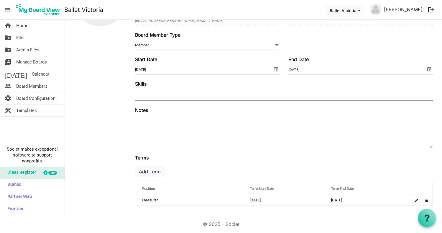
scroll to position [73, 0]
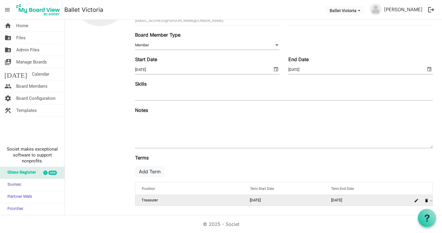
click at [162, 199] on td "Treasurer" at bounding box center [189, 200] width 108 height 11
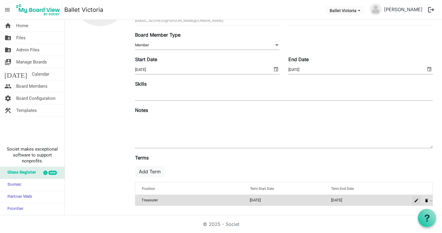
click at [414, 200] on span "is Command column column header" at bounding box center [416, 200] width 4 height 4
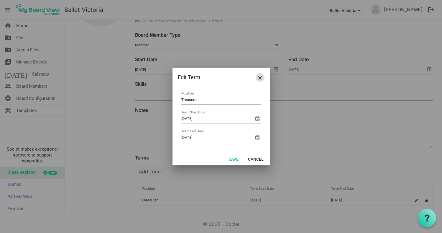
click at [259, 78] on span "Close" at bounding box center [260, 78] width 4 height 4
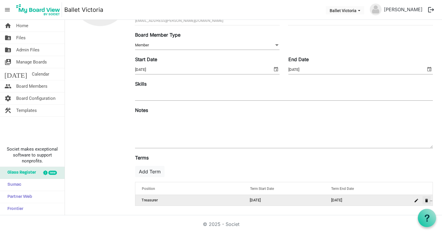
click at [425, 200] on span "is Command column column header" at bounding box center [427, 200] width 4 height 4
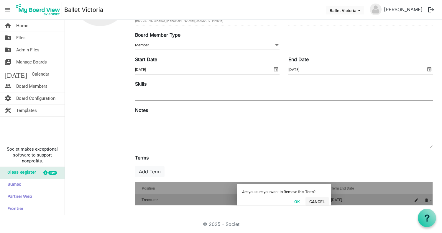
click at [318, 201] on button "Cancel" at bounding box center [316, 201] width 23 height 8
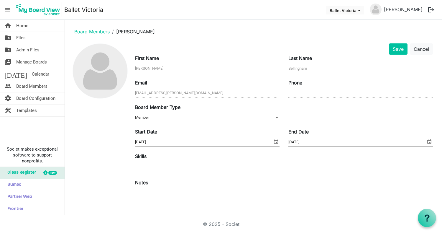
scroll to position [0, 0]
click at [391, 51] on button "Save" at bounding box center [398, 48] width 19 height 11
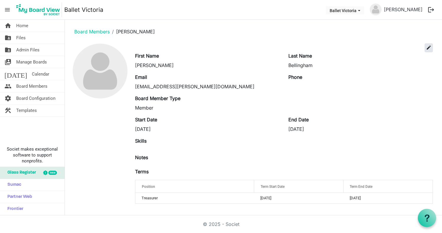
click at [427, 48] on span "edit" at bounding box center [428, 47] width 5 height 5
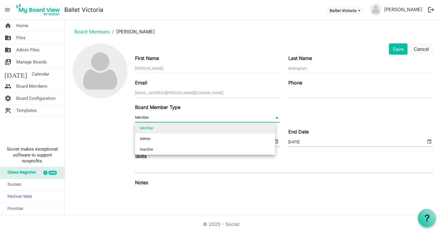
click at [275, 116] on span at bounding box center [276, 117] width 5 height 6
click at [244, 149] on li "Inactive" at bounding box center [205, 149] width 140 height 11
type input "Inactive"
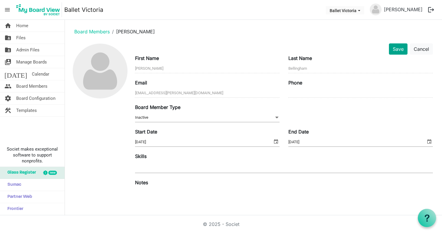
click at [394, 51] on button "Save" at bounding box center [398, 48] width 19 height 11
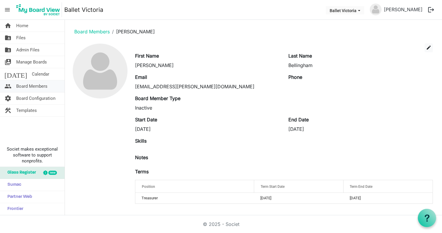
click at [26, 85] on span "Board Members" at bounding box center [31, 86] width 31 height 12
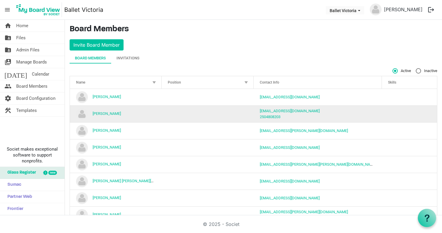
click at [130, 114] on td "[PERSON_NAME]" at bounding box center [116, 113] width 92 height 17
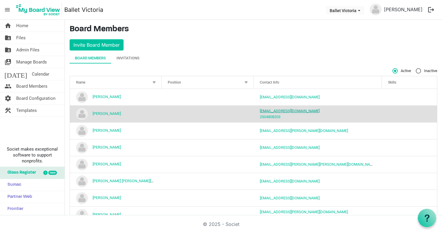
click at [265, 113] on link "[EMAIL_ADDRESS][DOMAIN_NAME]" at bounding box center [290, 110] width 60 height 4
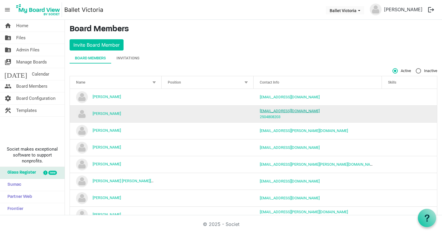
click at [266, 113] on link "[EMAIL_ADDRESS][DOMAIN_NAME]" at bounding box center [290, 110] width 60 height 4
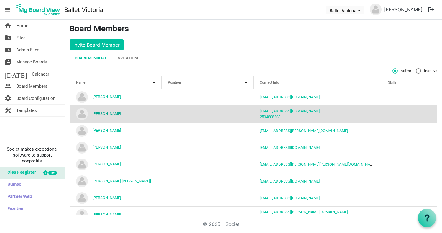
click at [102, 113] on link "[PERSON_NAME]" at bounding box center [107, 113] width 28 height 4
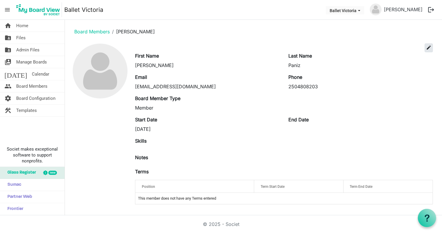
click at [429, 47] on span "edit" at bounding box center [428, 47] width 5 height 5
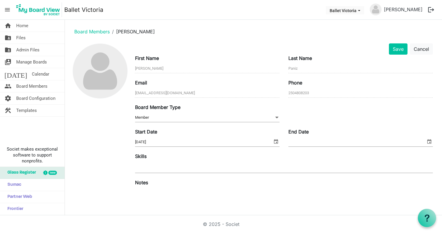
click at [275, 117] on span at bounding box center [276, 117] width 5 height 6
click at [265, 102] on div "Email [EMAIL_ADDRESS][DOMAIN_NAME] Phone 2504808203" at bounding box center [284, 91] width 307 height 24
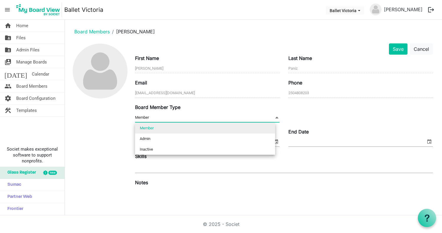
click at [276, 118] on span at bounding box center [276, 117] width 5 height 6
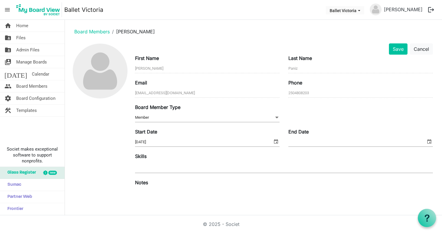
click at [306, 113] on div "Board Member Type Member Member" at bounding box center [284, 115] width 307 height 24
click at [274, 117] on span at bounding box center [276, 117] width 5 height 6
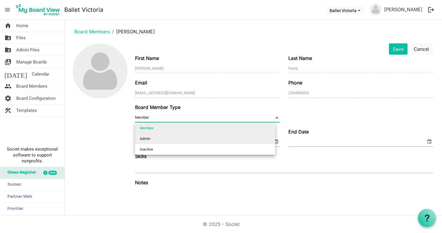
click at [251, 136] on li "Admin" at bounding box center [205, 138] width 140 height 11
type input "Admin"
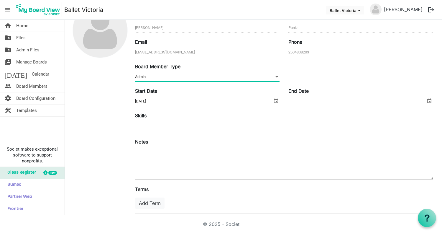
scroll to position [41, 0]
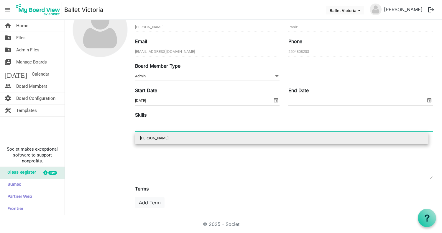
click at [163, 128] on div at bounding box center [284, 126] width 298 height 11
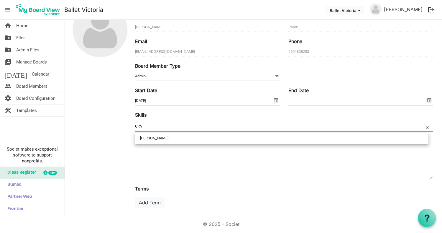
type input "CPA"
click at [198, 155] on textarea at bounding box center [284, 163] width 298 height 32
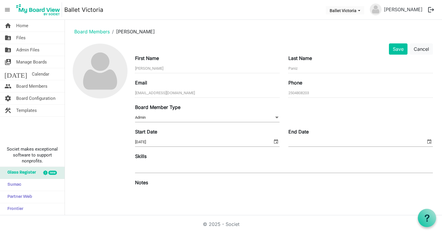
scroll to position [0, 0]
click at [395, 50] on button "Save" at bounding box center [398, 48] width 19 height 11
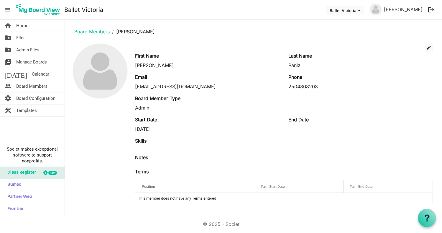
click at [196, 189] on div "Position" at bounding box center [194, 186] width 111 height 9
click at [428, 47] on span "edit" at bounding box center [428, 47] width 5 height 5
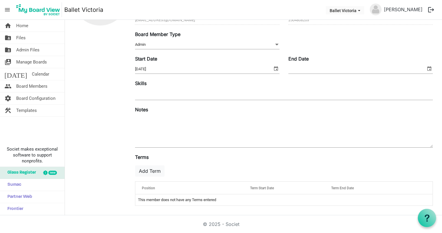
scroll to position [73, 0]
click at [229, 188] on div "Position" at bounding box center [189, 187] width 100 height 9
click at [232, 187] on div at bounding box center [232, 186] width 3 height 3
click at [203, 189] on div "Position" at bounding box center [189, 187] width 100 height 9
click at [195, 189] on div "Position" at bounding box center [189, 187] width 100 height 9
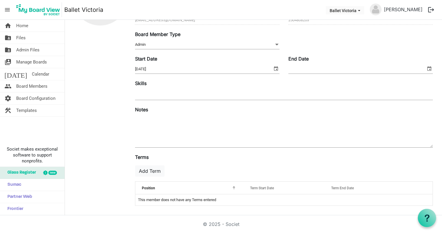
click at [257, 189] on span "Term Start Date" at bounding box center [262, 188] width 24 height 4
click at [282, 189] on div "Term Start Date" at bounding box center [284, 187] width 73 height 9
click at [160, 172] on button "Add Term" at bounding box center [149, 170] width 29 height 11
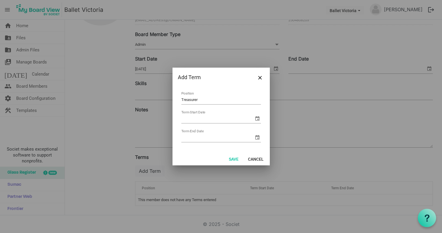
type input "Treasurer"
click at [206, 113] on td "Term Start Date" at bounding box center [221, 117] width 80 height 16
click at [257, 118] on span "select" at bounding box center [257, 118] width 7 height 7
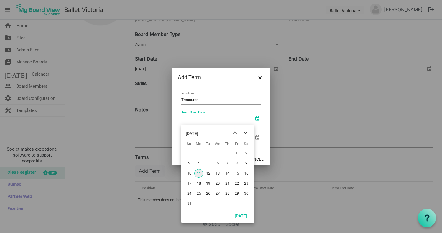
click at [246, 133] on span "next month" at bounding box center [245, 132] width 10 height 11
click at [234, 133] on span "previous month" at bounding box center [235, 132] width 10 height 11
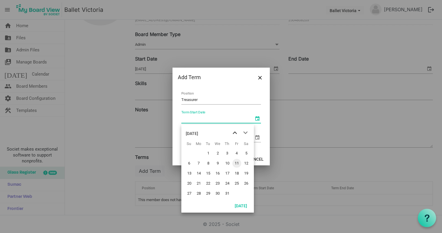
click at [234, 133] on span "previous month" at bounding box center [235, 132] width 10 height 11
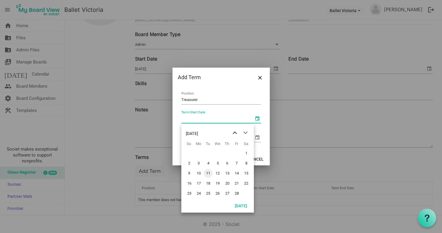
click at [234, 133] on span "previous month" at bounding box center [235, 132] width 10 height 11
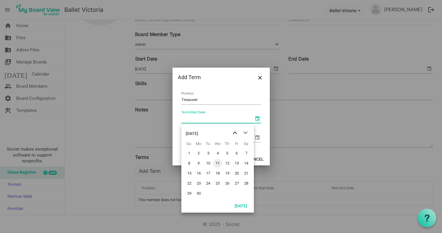
click at [234, 133] on span "previous month" at bounding box center [235, 132] width 10 height 11
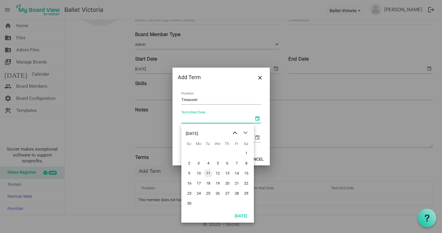
click at [234, 133] on span "previous month" at bounding box center [235, 132] width 10 height 11
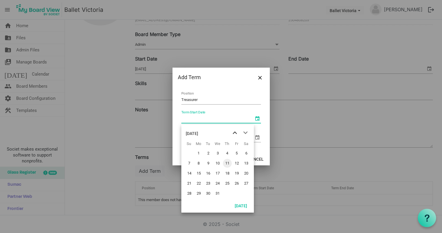
click at [234, 133] on span "previous month" at bounding box center [235, 132] width 10 height 11
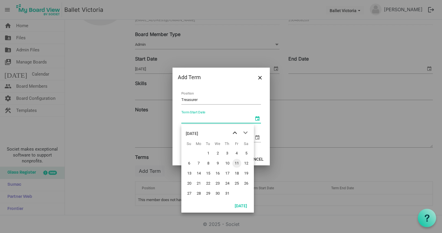
click at [234, 133] on span "previous month" at bounding box center [235, 132] width 10 height 11
click at [235, 131] on span "previous month" at bounding box center [235, 132] width 10 height 11
click at [245, 132] on span "next month" at bounding box center [245, 132] width 10 height 11
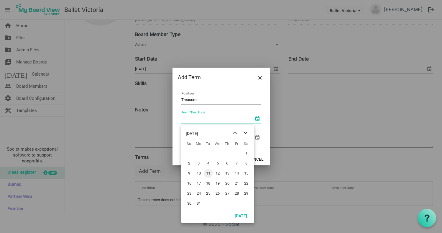
click at [245, 132] on span "next month" at bounding box center [245, 132] width 10 height 11
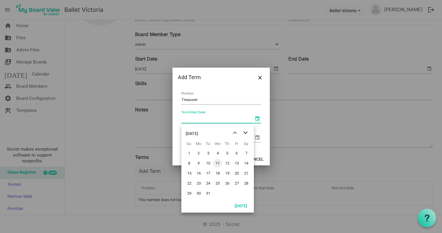
click at [245, 132] on span "next month" at bounding box center [245, 132] width 10 height 11
click at [246, 132] on span "next month" at bounding box center [245, 132] width 10 height 11
click at [198, 152] on span "1" at bounding box center [198, 153] width 9 height 9
type input "2024-01-01"
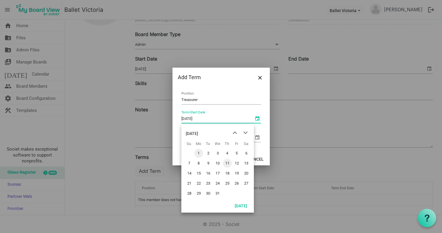
click at [198, 152] on div "Treasurer Position 2024-01-01 Term Start Date Term End Date" at bounding box center [220, 119] width 97 height 65
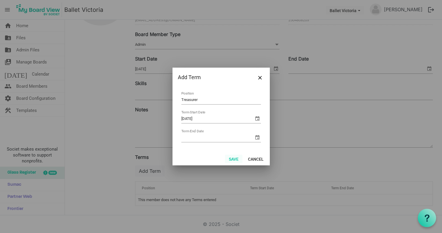
click at [232, 158] on button "Save" at bounding box center [233, 158] width 17 height 8
click at [254, 138] on span "select" at bounding box center [257, 137] width 7 height 7
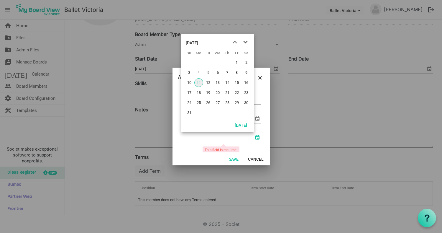
click at [246, 42] on span "next month" at bounding box center [245, 42] width 10 height 11
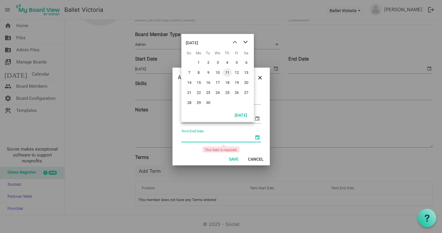
click at [246, 42] on span "next month" at bounding box center [245, 42] width 10 height 11
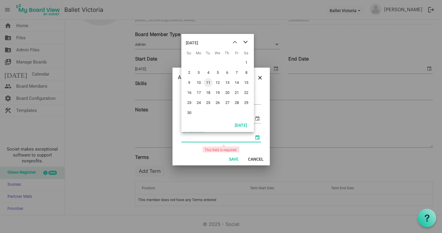
click at [246, 42] on span "next month" at bounding box center [245, 42] width 10 height 11
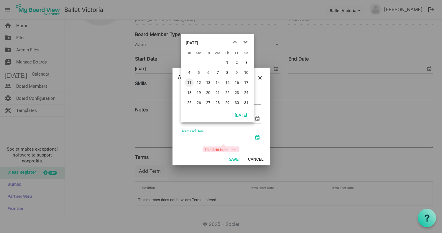
click at [246, 42] on span "next month" at bounding box center [245, 42] width 10 height 11
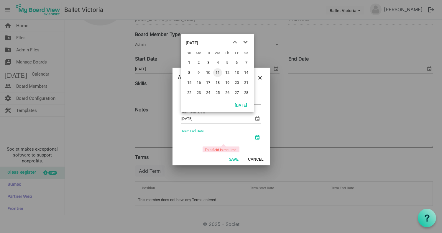
click at [246, 42] on span "next month" at bounding box center [245, 42] width 10 height 11
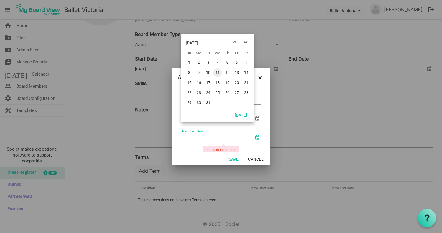
click at [246, 42] on span "next month" at bounding box center [245, 42] width 10 height 11
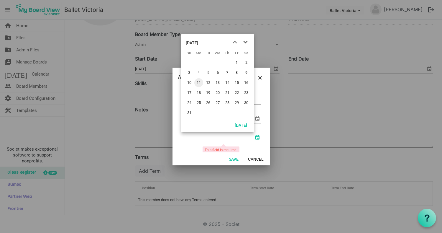
click at [246, 42] on span "next month" at bounding box center [245, 42] width 10 height 11
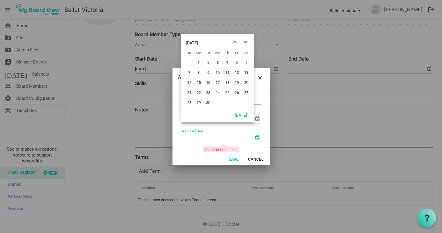
click at [246, 42] on span "next month" at bounding box center [245, 42] width 10 height 11
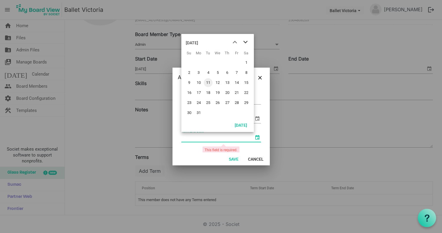
click at [246, 42] on span "next month" at bounding box center [245, 42] width 10 height 11
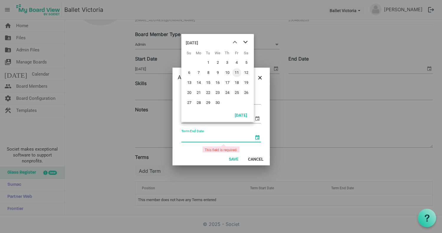
click at [246, 42] on span "next month" at bounding box center [245, 42] width 10 height 11
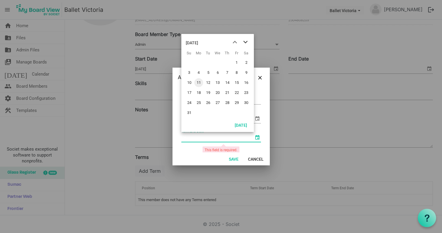
click at [246, 42] on span "next month" at bounding box center [245, 42] width 10 height 11
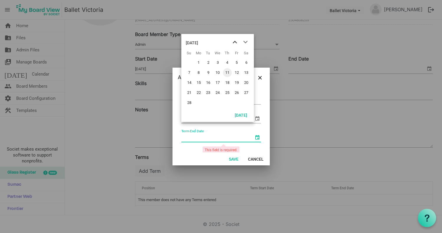
click at [234, 41] on span "previous month" at bounding box center [235, 42] width 10 height 11
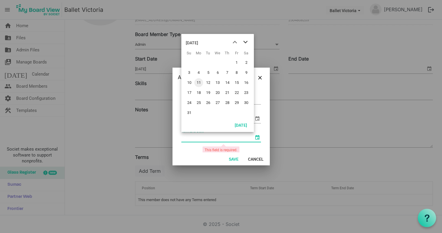
click at [246, 41] on span "next month" at bounding box center [245, 42] width 10 height 11
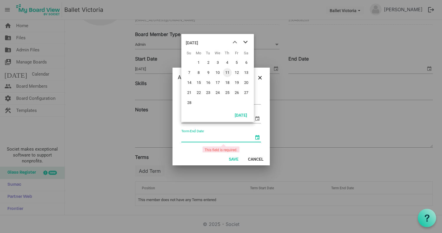
click at [246, 41] on span "next month" at bounding box center [245, 42] width 10 height 11
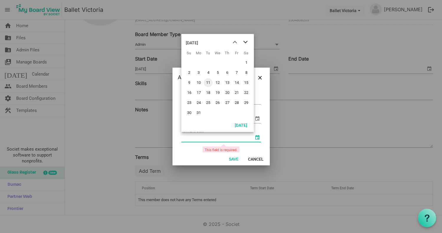
click at [246, 41] on span "next month" at bounding box center [245, 42] width 10 height 11
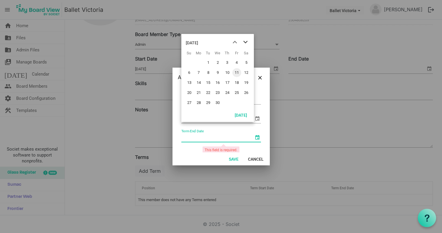
click at [246, 41] on span "next month" at bounding box center [245, 42] width 10 height 11
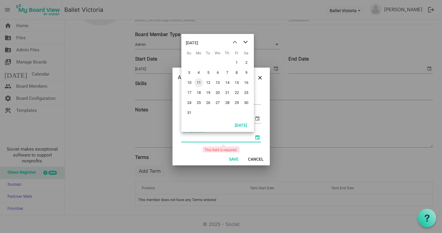
click at [246, 41] on span "next month" at bounding box center [245, 42] width 10 height 11
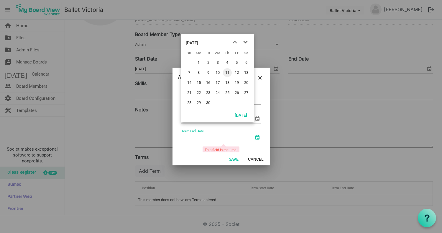
click at [246, 41] on span "next month" at bounding box center [245, 42] width 10 height 11
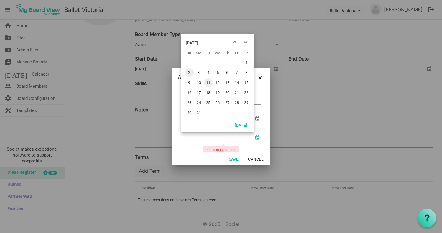
click at [189, 72] on span "2" at bounding box center [189, 72] width 9 height 9
type input "2028-01-02"
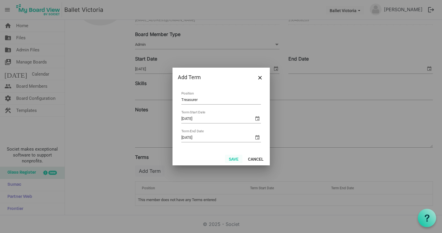
click at [233, 158] on button "Save" at bounding box center [233, 158] width 17 height 8
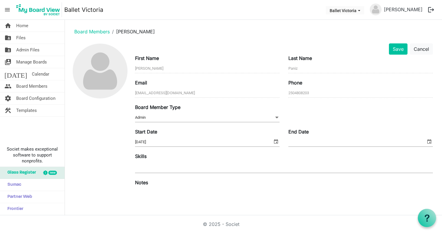
scroll to position [0, 0]
click at [395, 50] on button "Save" at bounding box center [398, 48] width 19 height 11
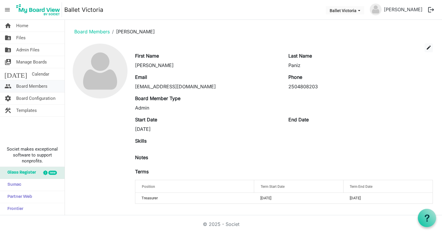
click at [26, 86] on span "Board Members" at bounding box center [31, 86] width 31 height 12
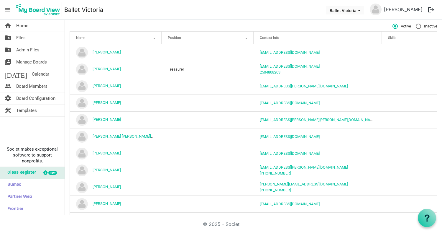
scroll to position [61, 0]
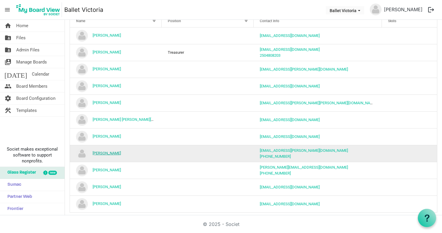
click at [112, 153] on link "[PERSON_NAME]" at bounding box center [107, 153] width 28 height 4
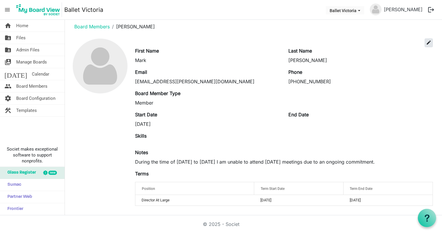
click at [426, 41] on span "edit" at bounding box center [428, 42] width 5 height 5
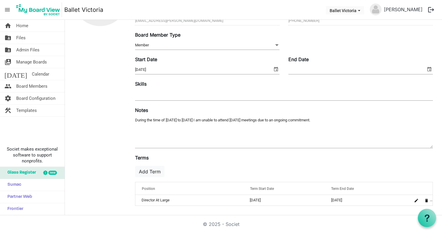
scroll to position [73, 0]
click at [154, 172] on button "Add Term" at bounding box center [149, 171] width 29 height 11
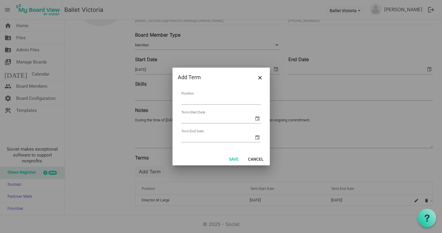
type input "S"
type input "Board Secretary"
click at [258, 118] on span "select" at bounding box center [257, 118] width 7 height 7
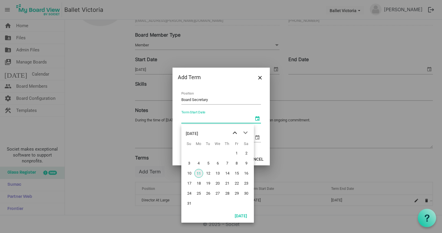
click at [234, 132] on span "previous month" at bounding box center [235, 132] width 10 height 11
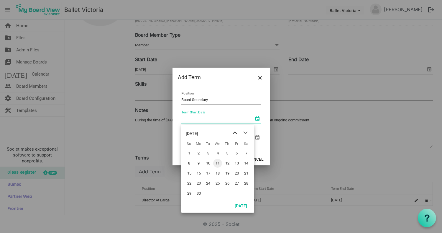
click at [234, 132] on span "previous month" at bounding box center [235, 132] width 10 height 11
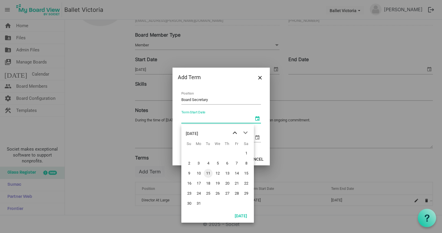
click at [234, 132] on span "previous month" at bounding box center [235, 132] width 10 height 11
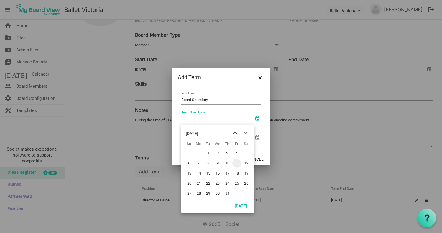
click at [234, 132] on span "previous month" at bounding box center [235, 132] width 10 height 11
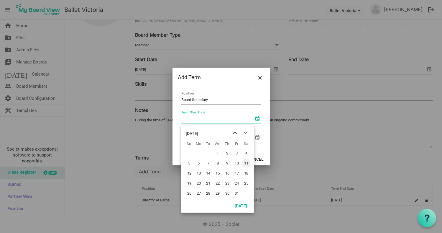
click at [234, 132] on span "previous month" at bounding box center [235, 132] width 10 height 11
click at [234, 133] on span "previous month" at bounding box center [235, 132] width 10 height 11
click at [235, 133] on span "previous month" at bounding box center [235, 132] width 10 height 11
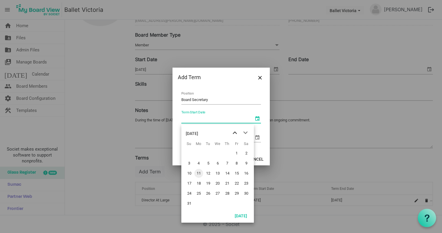
click at [235, 133] on span "previous month" at bounding box center [235, 132] width 10 height 11
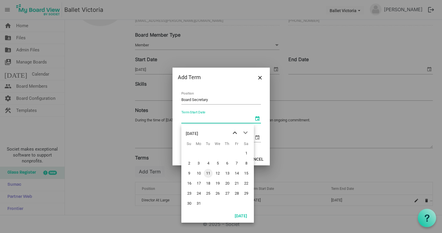
click at [235, 133] on span "previous month" at bounding box center [235, 132] width 10 height 11
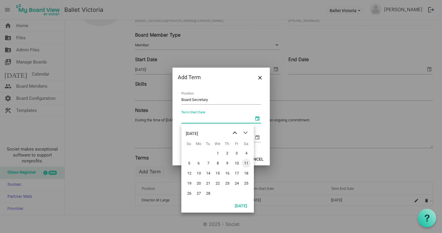
click at [235, 133] on span "previous month" at bounding box center [235, 132] width 10 height 11
click at [189, 152] on span "1" at bounding box center [189, 153] width 9 height 9
type input "2023-01-01"
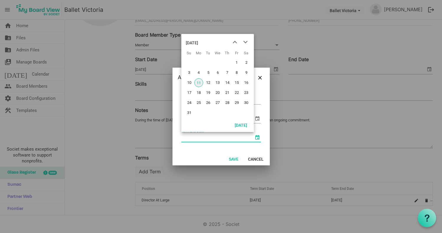
click at [257, 137] on span "select" at bounding box center [257, 137] width 7 height 7
click at [246, 41] on span "next month" at bounding box center [245, 42] width 10 height 11
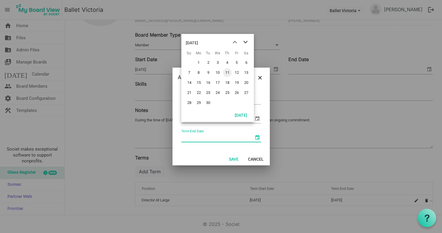
click at [246, 41] on span "next month" at bounding box center [245, 42] width 10 height 11
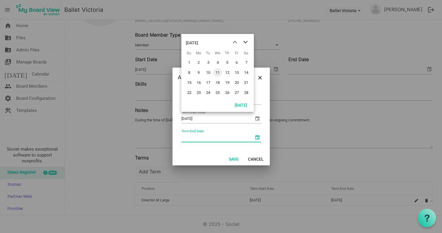
click at [246, 41] on span "next month" at bounding box center [245, 42] width 10 height 11
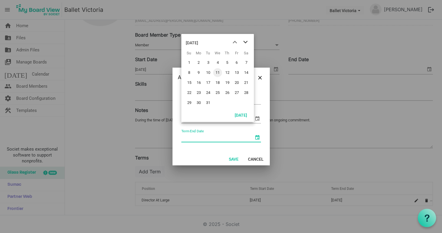
click at [246, 41] on span "next month" at bounding box center [245, 42] width 10 height 11
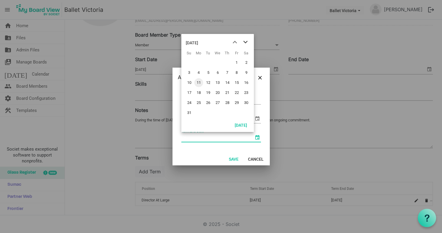
click at [246, 41] on span "next month" at bounding box center [245, 42] width 10 height 11
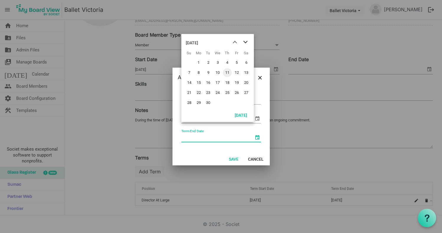
click at [246, 41] on span "next month" at bounding box center [245, 42] width 10 height 11
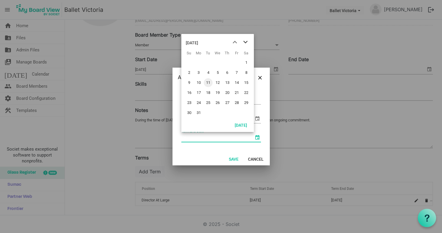
click at [246, 41] on span "next month" at bounding box center [245, 42] width 10 height 11
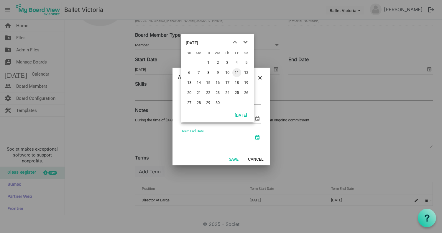
click at [246, 41] on span "next month" at bounding box center [245, 42] width 10 height 11
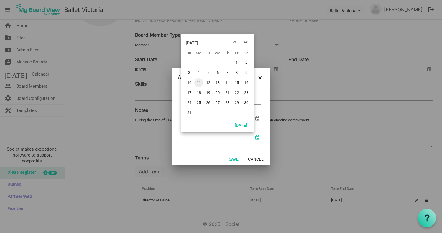
click at [246, 41] on span "next month" at bounding box center [245, 42] width 10 height 11
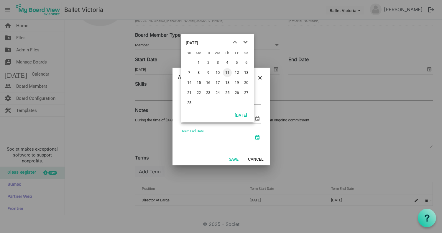
click at [246, 41] on span "next month" at bounding box center [245, 42] width 10 height 11
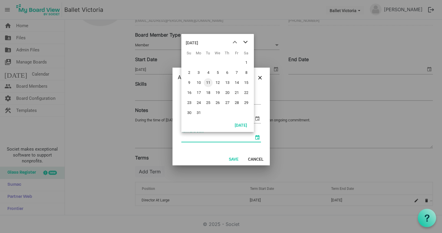
click at [246, 41] on span "next month" at bounding box center [245, 42] width 10 height 11
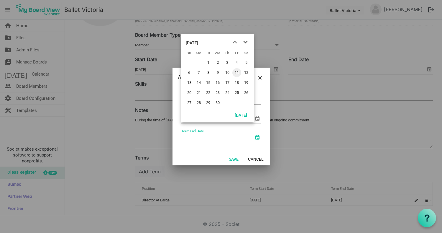
click at [246, 41] on span "next month" at bounding box center [245, 42] width 10 height 11
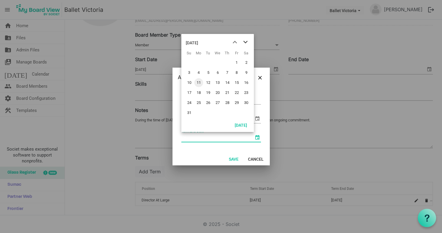
click at [246, 41] on span "next month" at bounding box center [245, 42] width 10 height 11
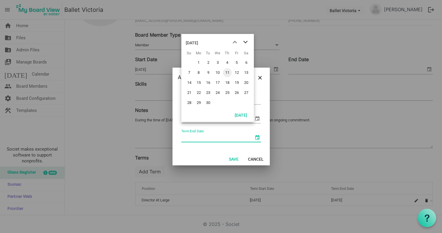
click at [246, 41] on span "next month" at bounding box center [245, 42] width 10 height 11
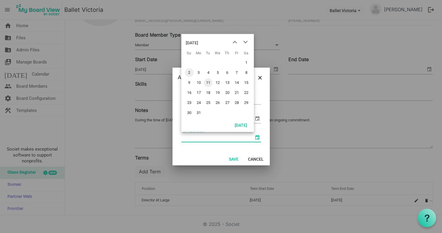
click at [189, 71] on span "2" at bounding box center [189, 72] width 9 height 9
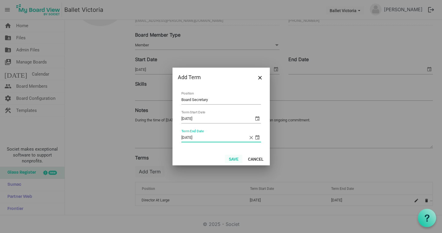
click at [233, 159] on button "Save" at bounding box center [233, 158] width 17 height 8
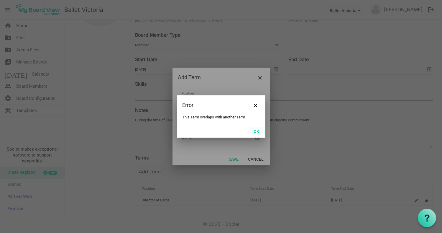
click at [256, 131] on button "OK" at bounding box center [256, 131] width 13 height 8
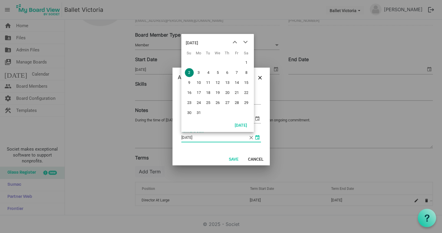
click at [258, 138] on span "select" at bounding box center [257, 137] width 7 height 7
click at [235, 42] on span "previous month" at bounding box center [235, 42] width 10 height 11
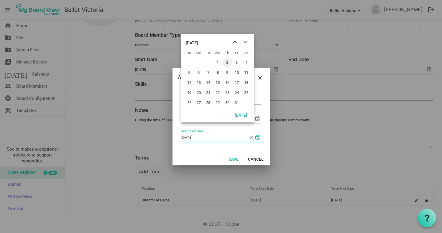
click at [235, 42] on span "previous month" at bounding box center [235, 42] width 10 height 11
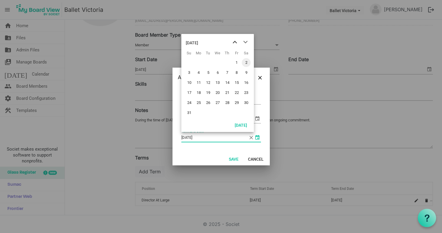
click at [235, 42] on span "previous month" at bounding box center [235, 42] width 10 height 11
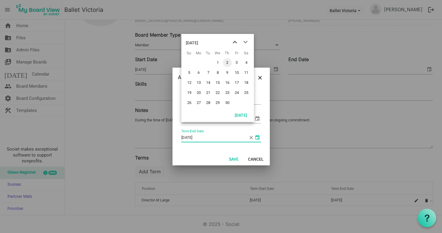
click at [235, 42] on span "previous month" at bounding box center [235, 42] width 10 height 11
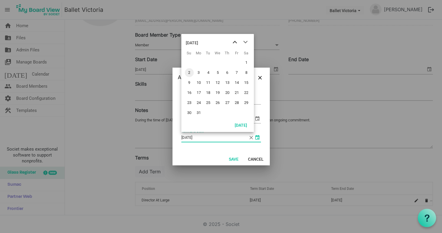
click at [235, 42] on span "previous month" at bounding box center [235, 42] width 10 height 11
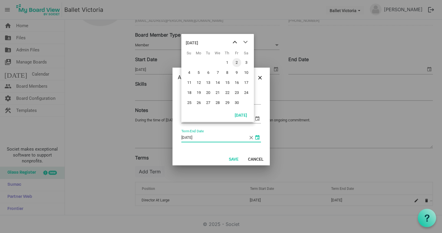
click at [235, 42] on span "previous month" at bounding box center [235, 42] width 10 height 11
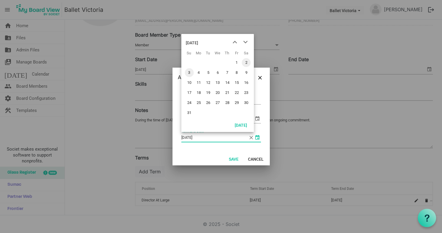
click at [189, 73] on span "3" at bounding box center [189, 72] width 9 height 9
type input "2027-01-03"
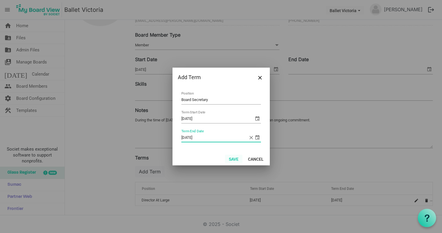
click at [233, 158] on button "Save" at bounding box center [233, 158] width 17 height 8
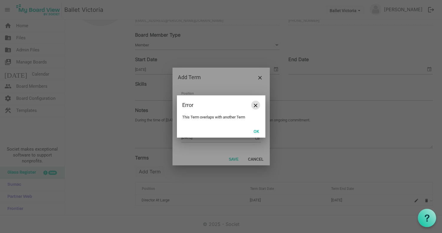
click at [255, 103] on button "Close" at bounding box center [255, 105] width 9 height 9
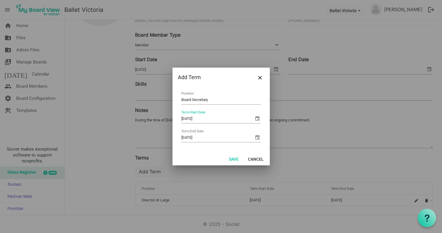
click at [258, 118] on span "select" at bounding box center [257, 118] width 7 height 7
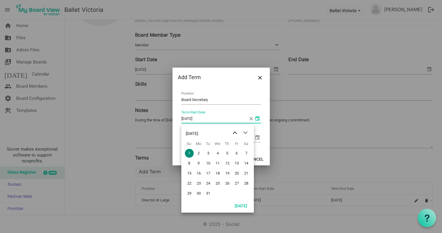
click at [235, 133] on span "previous month" at bounding box center [235, 132] width 10 height 11
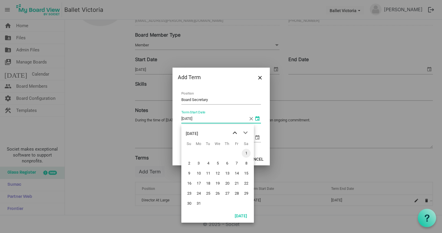
click at [235, 133] on span "previous month" at bounding box center [235, 132] width 10 height 11
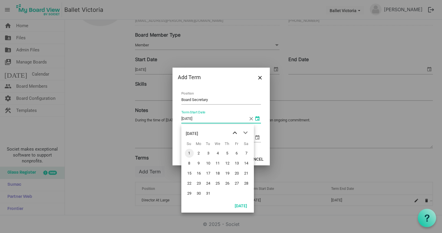
click at [234, 131] on span "previous month" at bounding box center [235, 132] width 10 height 11
click at [235, 132] on span "previous month" at bounding box center [235, 132] width 10 height 11
click at [246, 133] on span "next month" at bounding box center [245, 132] width 10 height 11
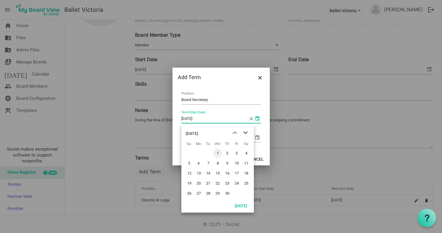
click at [246, 133] on span "next month" at bounding box center [245, 132] width 10 height 11
click at [189, 162] on span "2" at bounding box center [189, 163] width 9 height 9
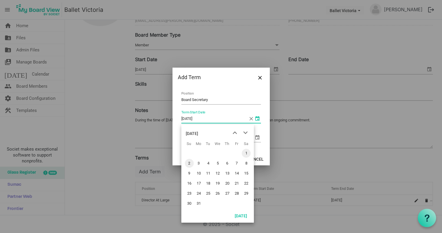
type input "2022-10-02"
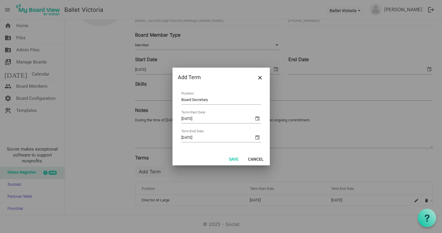
click at [189, 162] on div "Save Cancel" at bounding box center [220, 158] width 97 height 13
click at [235, 159] on button "Save" at bounding box center [233, 158] width 17 height 8
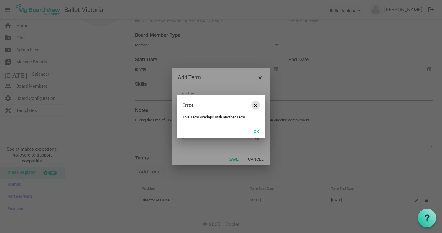
click at [256, 105] on span "Close" at bounding box center [256, 105] width 4 height 4
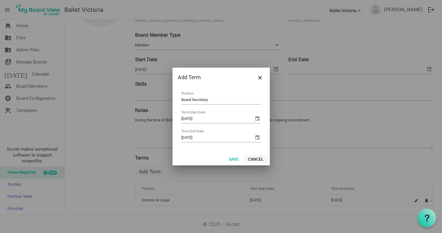
click at [257, 160] on button "Cancel" at bounding box center [255, 158] width 23 height 8
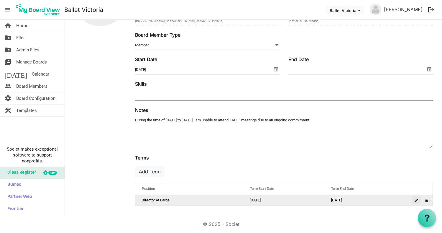
click at [414, 200] on span "is Command column column header" at bounding box center [416, 200] width 4 height 4
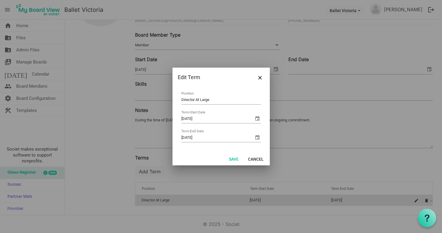
drag, startPoint x: 207, startPoint y: 99, endPoint x: 167, endPoint y: 94, distance: 40.7
click at [167, 94] on div "Edit Term Director At Large Position 2021-11-27 Term Start Date 2023-11-27 Term…" at bounding box center [221, 116] width 442 height 233
type input "Board Secretary"
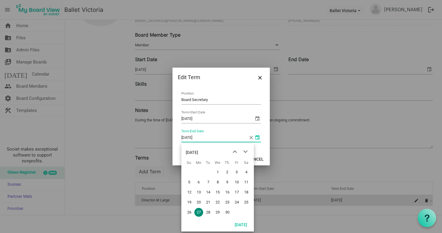
click at [258, 137] on span "select" at bounding box center [257, 137] width 7 height 7
click at [246, 151] on span "next month" at bounding box center [245, 151] width 10 height 11
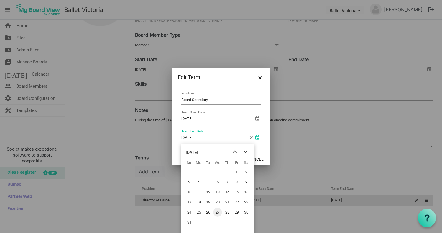
click at [246, 151] on span "next month" at bounding box center [245, 151] width 10 height 11
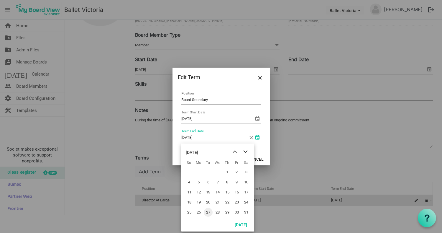
click at [246, 151] on span "next month" at bounding box center [245, 151] width 10 height 11
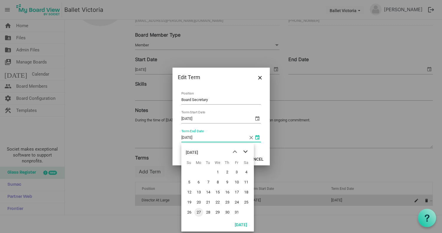
click at [246, 151] on span "next month" at bounding box center [245, 151] width 10 height 11
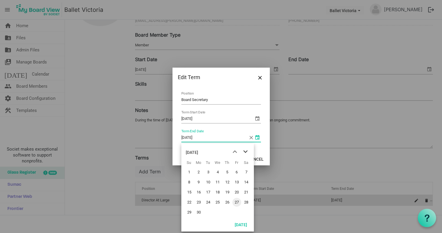
click at [246, 151] on span "next month" at bounding box center [245, 151] width 10 height 11
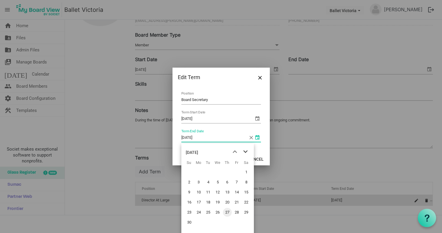
click at [246, 151] on span "next month" at bounding box center [245, 151] width 10 height 11
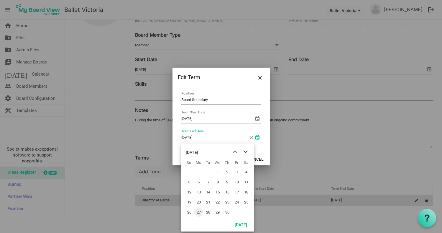
click at [246, 151] on span "next month" at bounding box center [245, 151] width 10 height 11
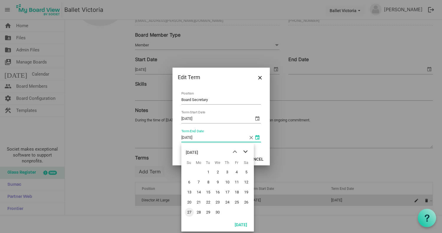
click at [246, 151] on span "next month" at bounding box center [245, 151] width 10 height 11
click at [226, 211] on span "31" at bounding box center [227, 211] width 9 height 9
type input "2026-12-31"
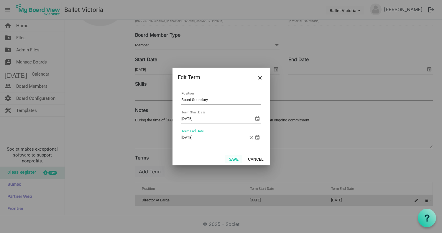
click at [235, 158] on button "Save" at bounding box center [233, 158] width 17 height 8
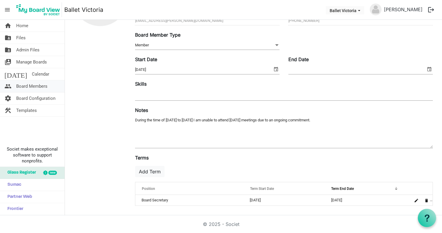
click at [39, 85] on span "Board Members" at bounding box center [31, 86] width 31 height 12
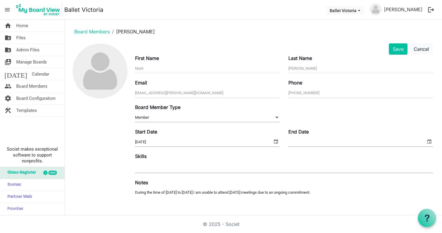
scroll to position [0, 0]
click at [393, 49] on button "Save" at bounding box center [398, 48] width 19 height 11
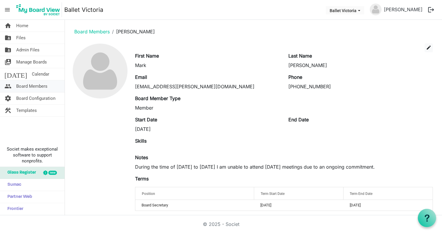
click at [24, 86] on span "Board Members" at bounding box center [31, 86] width 31 height 12
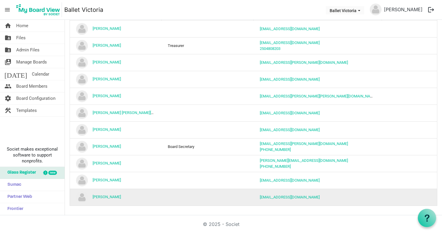
click at [177, 194] on td "column header Position" at bounding box center [208, 196] width 92 height 17
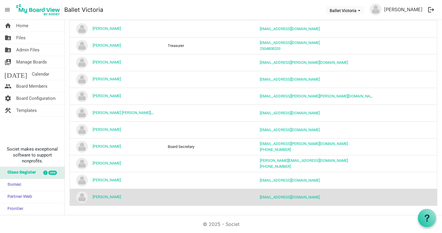
click at [177, 194] on td "column header Position" at bounding box center [208, 196] width 92 height 17
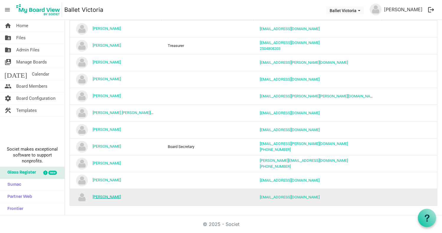
click at [105, 196] on link "[PERSON_NAME]" at bounding box center [107, 196] width 28 height 4
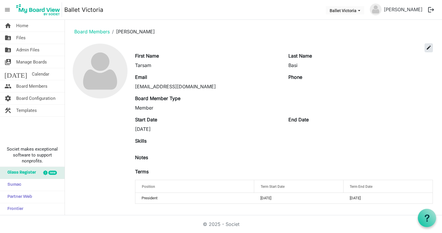
click at [428, 45] on span "edit" at bounding box center [428, 47] width 5 height 5
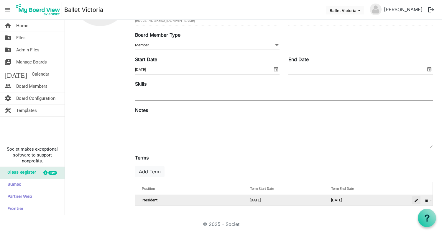
click at [414, 200] on span "is Command column column header" at bounding box center [416, 200] width 4 height 4
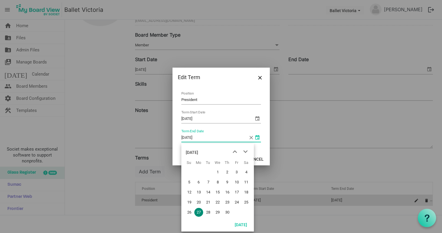
click at [257, 137] on span "select" at bounding box center [257, 137] width 7 height 7
click at [246, 151] on span "next month" at bounding box center [245, 151] width 10 height 11
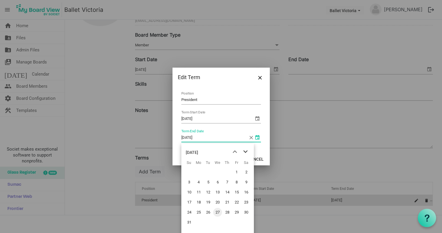
click at [246, 151] on span "next month" at bounding box center [245, 151] width 10 height 11
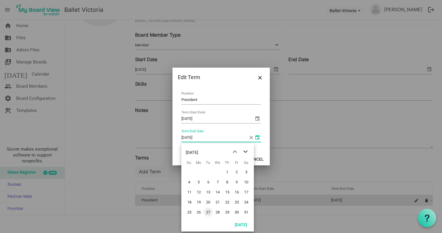
click at [246, 151] on span "next month" at bounding box center [245, 151] width 10 height 11
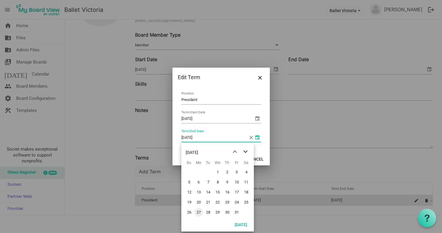
click at [246, 151] on span "next month" at bounding box center [245, 151] width 10 height 11
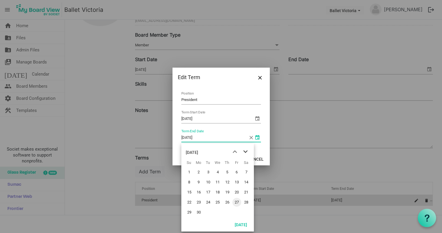
click at [246, 151] on span "next month" at bounding box center [245, 151] width 10 height 11
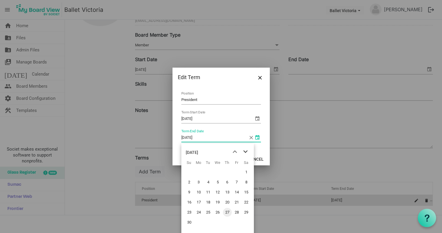
click at [246, 151] on span "next month" at bounding box center [245, 151] width 10 height 11
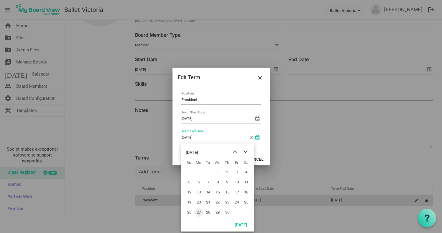
click at [246, 151] on span "next month" at bounding box center [245, 151] width 10 height 11
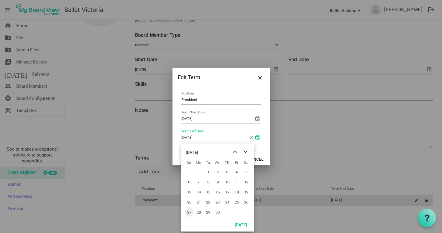
click at [246, 151] on span "next month" at bounding box center [245, 151] width 10 height 11
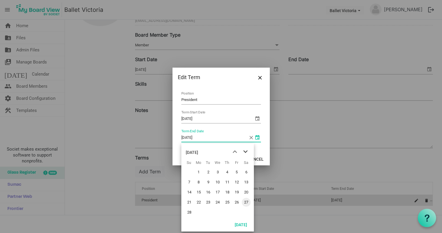
click at [246, 151] on span "next month" at bounding box center [245, 151] width 10 height 11
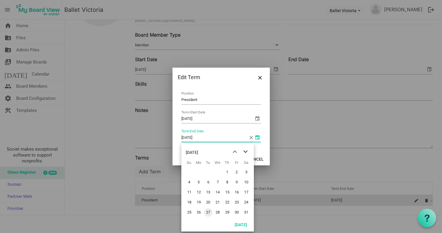
click at [246, 151] on span "next month" at bounding box center [245, 151] width 10 height 11
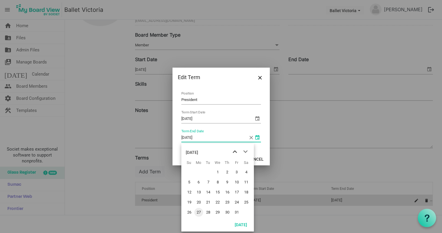
click at [234, 151] on span "previous month" at bounding box center [235, 151] width 10 height 11
click at [236, 202] on span "26" at bounding box center [236, 201] width 9 height 9
type input "2027-11-26"
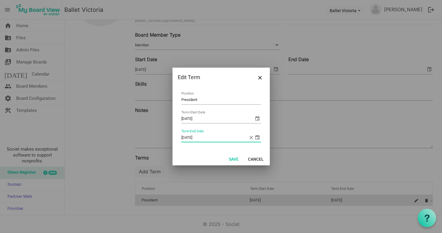
click at [236, 202] on div at bounding box center [221, 116] width 442 height 233
click at [231, 158] on button "Save" at bounding box center [233, 158] width 17 height 8
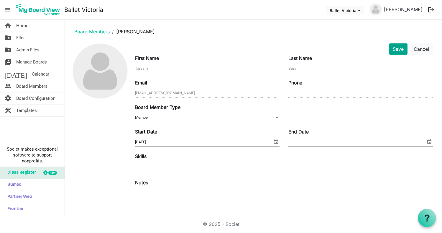
click at [393, 50] on button "Save" at bounding box center [398, 48] width 19 height 11
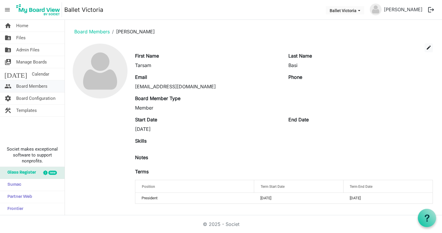
click at [31, 86] on span "Board Members" at bounding box center [31, 86] width 31 height 12
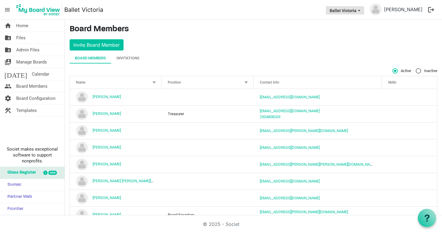
click at [362, 11] on span "Ballet Victoria dropdownbutton" at bounding box center [358, 10] width 5 height 2
click at [28, 62] on span "Manage Boards" at bounding box center [31, 62] width 31 height 12
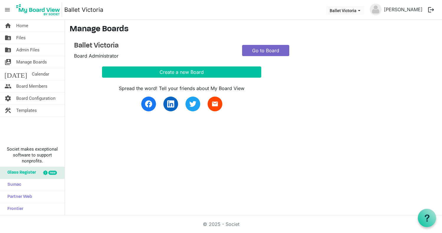
click at [262, 50] on link "Go to Board" at bounding box center [265, 50] width 47 height 11
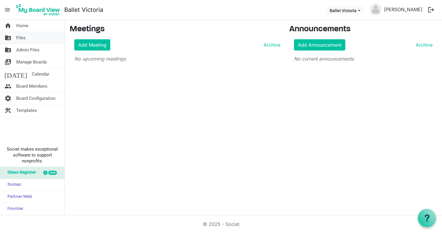
click at [26, 37] on link "folder_shared Files" at bounding box center [32, 38] width 65 height 12
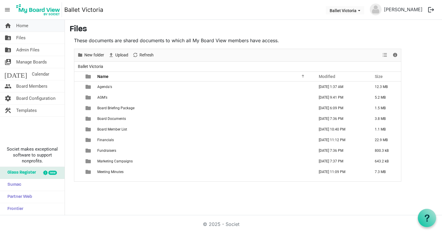
click at [24, 25] on span "Home" at bounding box center [22, 26] width 12 height 12
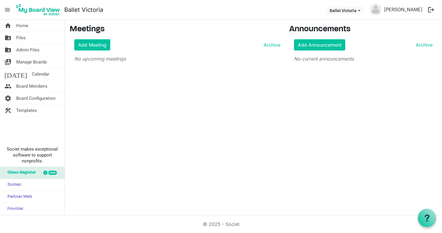
click at [6, 9] on span "menu" at bounding box center [7, 9] width 11 height 11
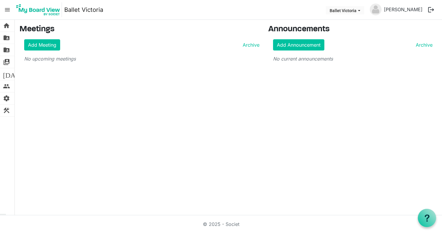
click at [6, 9] on span "menu" at bounding box center [7, 9] width 11 height 11
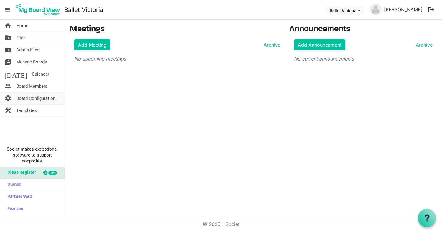
click at [37, 98] on span "Board Configuration" at bounding box center [35, 98] width 39 height 12
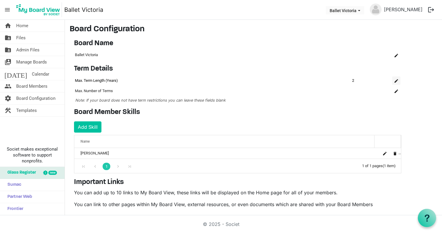
click at [396, 79] on span "is Command column column header" at bounding box center [396, 81] width 4 height 4
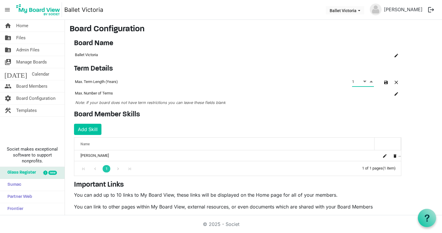
click at [365, 81] on span "Decrement value" at bounding box center [364, 81] width 5 height 7
click at [371, 81] on span "Increment value" at bounding box center [370, 81] width 5 height 7
type input "4"
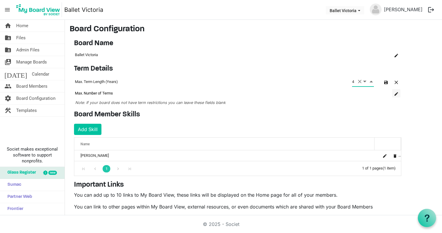
click at [396, 92] on span "is Command column column header" at bounding box center [396, 94] width 4 height 4
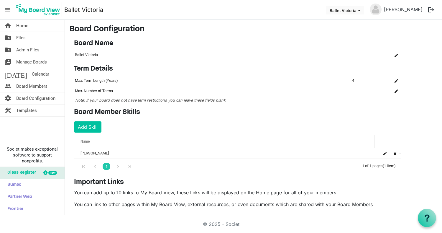
click at [357, 90] on td "column header Name" at bounding box center [363, 90] width 24 height 11
click at [396, 91] on span "is Command column column header" at bounding box center [396, 91] width 4 height 4
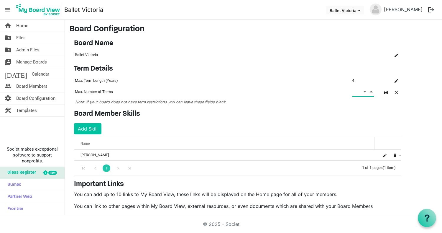
click at [371, 90] on span "Increment value" at bounding box center [370, 91] width 5 height 7
type input "2"
click at [396, 92] on span "button" at bounding box center [396, 92] width 4 height 4
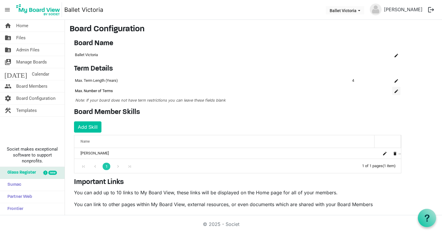
click at [396, 91] on span "is Command column column header" at bounding box center [396, 91] width 4 height 4
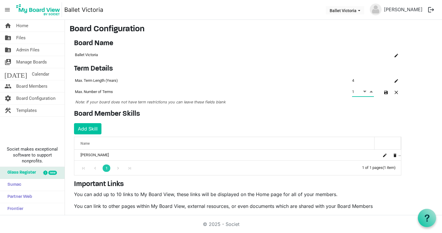
click at [371, 90] on span "Increment value" at bounding box center [370, 91] width 5 height 7
type input "2"
click at [371, 90] on span "Increment value" at bounding box center [370, 91] width 5 height 7
click at [385, 93] on span "button" at bounding box center [386, 92] width 4 height 4
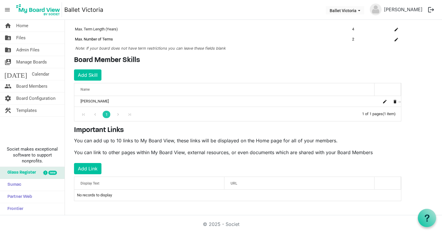
scroll to position [52, 0]
click at [120, 113] on div "Go to next page" at bounding box center [118, 114] width 8 height 8
click at [131, 113] on div "Go to last page" at bounding box center [130, 114] width 8 height 8
click at [96, 113] on div "Go to previous page" at bounding box center [95, 114] width 8 height 8
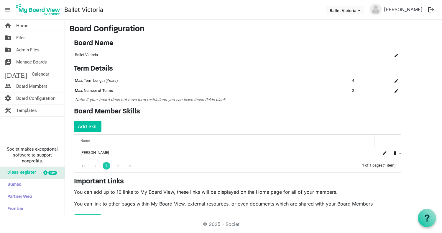
scroll to position [0, 0]
click at [431, 9] on button "logout" at bounding box center [431, 10] width 12 height 12
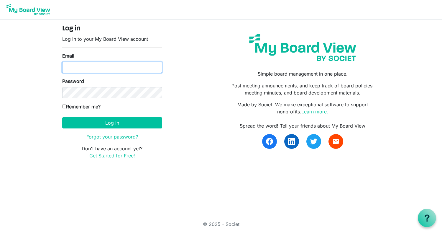
click at [76, 68] on input "Email" at bounding box center [112, 67] width 100 height 11
type input "B"
type input "[EMAIL_ADDRESS][DOMAIN_NAME]"
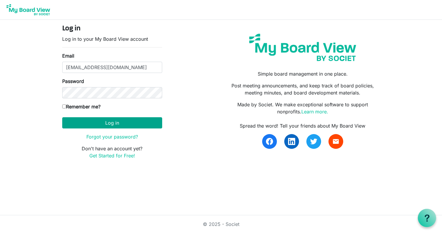
click at [111, 123] on button "Log in" at bounding box center [112, 122] width 100 height 11
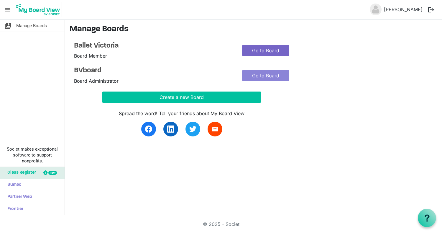
click at [270, 50] on link "Go to Board" at bounding box center [265, 50] width 47 height 11
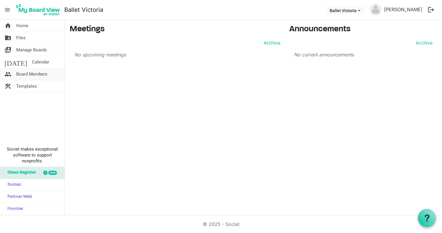
click at [38, 75] on span "Board Members" at bounding box center [31, 74] width 31 height 12
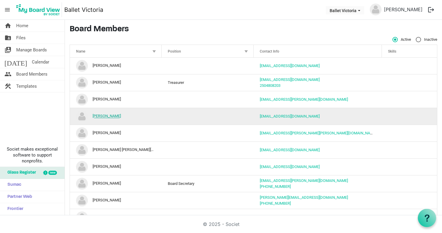
click at [100, 116] on link "[PERSON_NAME]" at bounding box center [107, 116] width 28 height 4
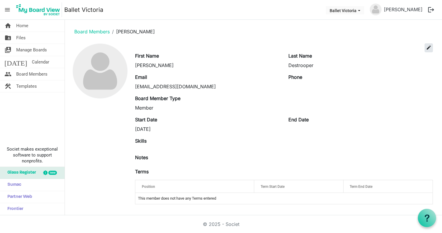
click at [429, 47] on span "edit" at bounding box center [428, 47] width 5 height 5
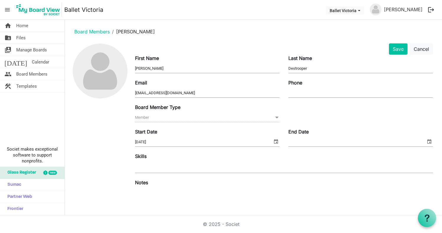
click at [274, 117] on span at bounding box center [276, 117] width 5 height 6
click at [274, 118] on span at bounding box center [276, 117] width 5 height 6
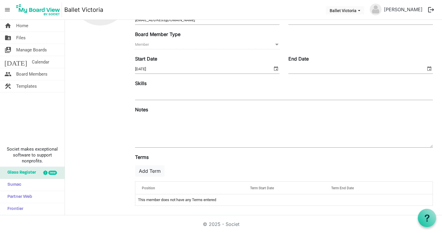
click at [430, 9] on button "logout" at bounding box center [431, 10] width 12 height 12
